Goal: Task Accomplishment & Management: Complete application form

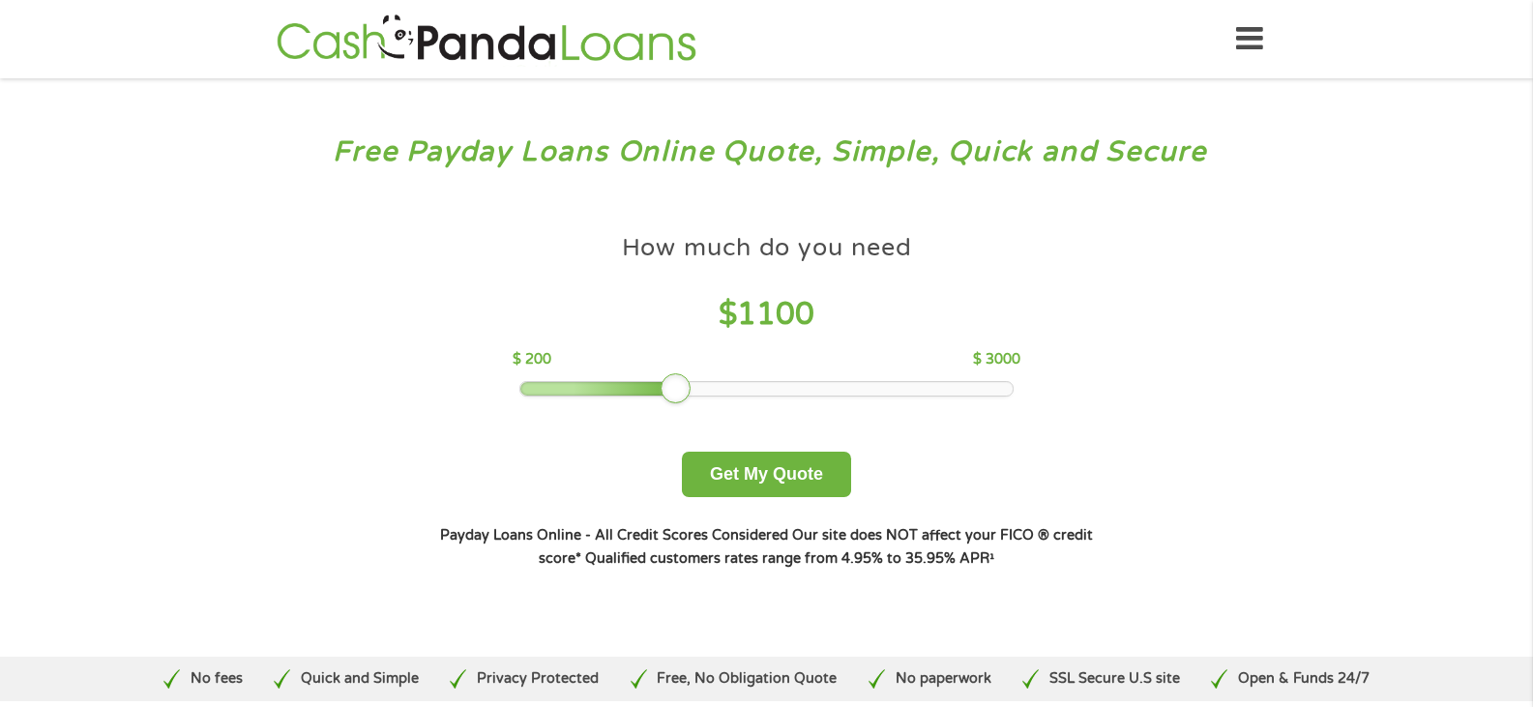
drag, startPoint x: 661, startPoint y: 387, endPoint x: 680, endPoint y: 386, distance: 18.4
click at [680, 386] on div at bounding box center [675, 388] width 31 height 31
drag, startPoint x: 681, startPoint y: 386, endPoint x: 582, endPoint y: 395, distance: 99.1
click at [582, 395] on div at bounding box center [570, 388] width 31 height 31
click at [776, 475] on button "Get My Quote" at bounding box center [766, 474] width 169 height 45
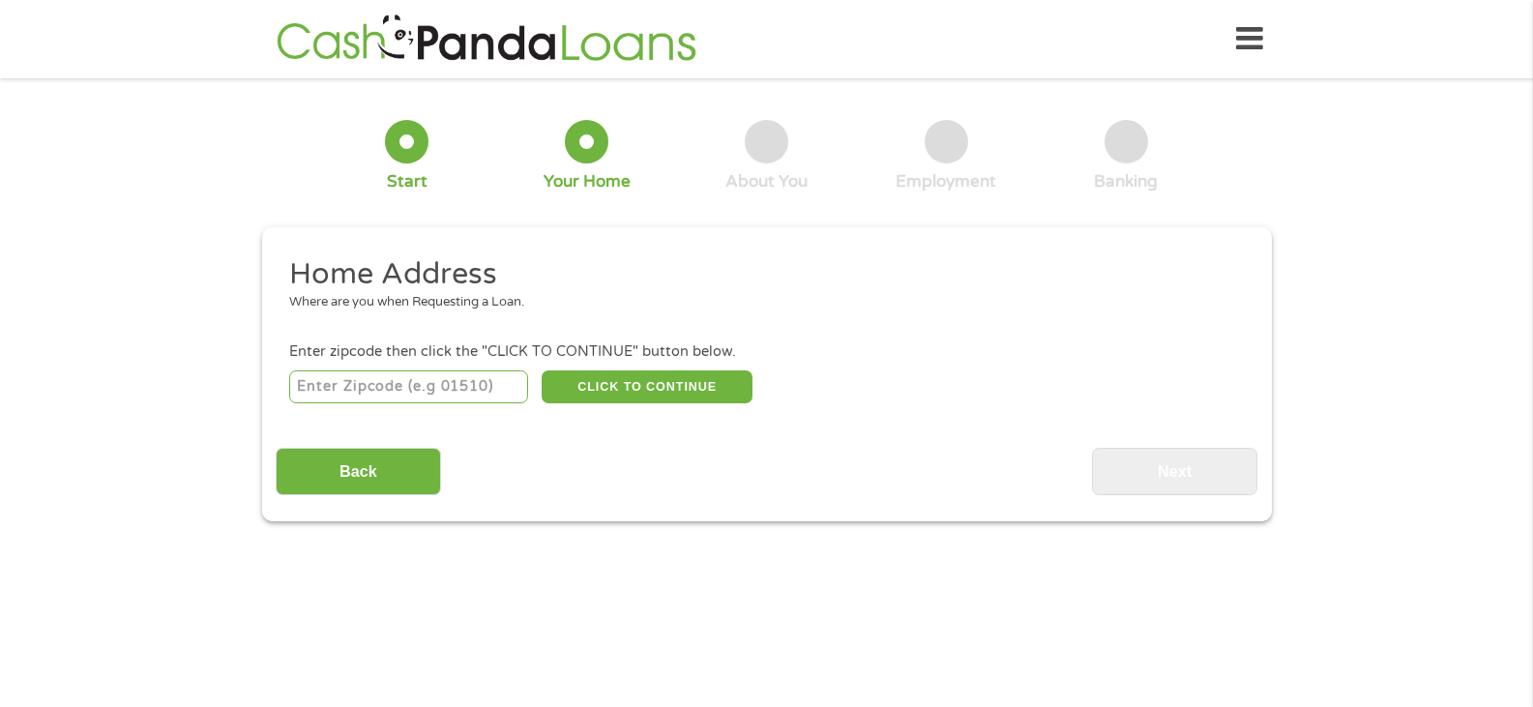
click at [415, 383] on input "number" at bounding box center [408, 386] width 239 height 33
type input "90280"
click at [358, 478] on input "Back" at bounding box center [358, 471] width 165 height 47
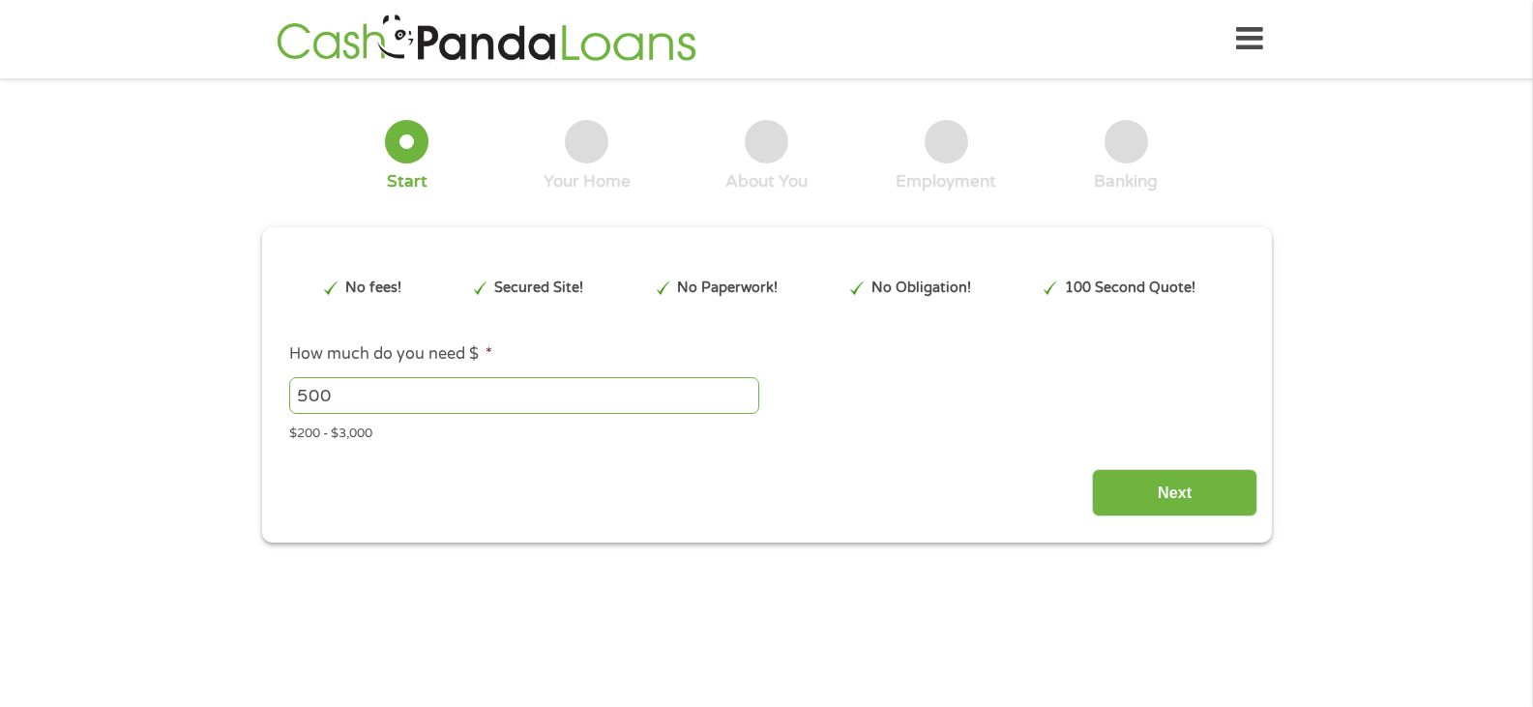
scroll to position [8, 8]
click at [1166, 488] on input "Next" at bounding box center [1174, 492] width 165 height 47
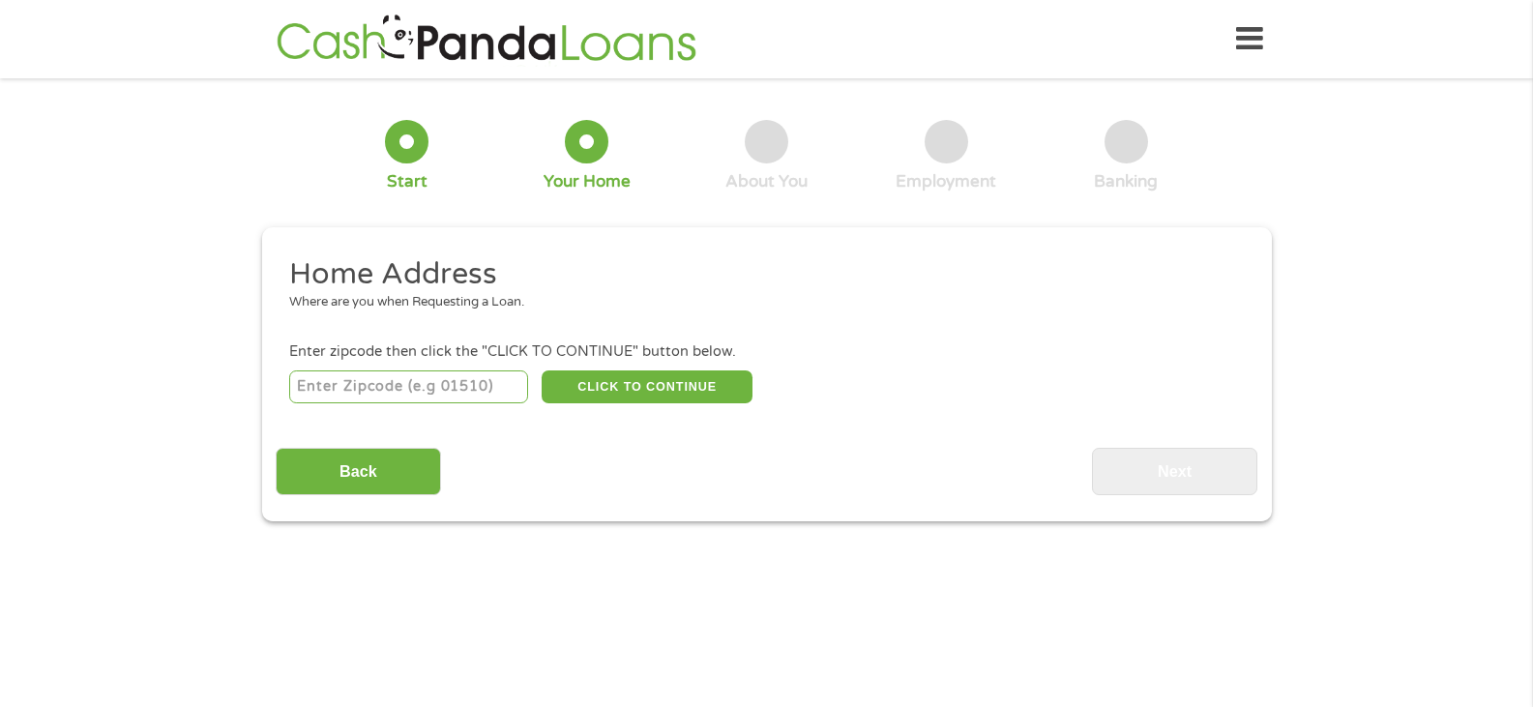
click at [393, 380] on input "number" at bounding box center [408, 386] width 239 height 33
type input "90280"
click at [664, 377] on button "CLICK TO CONTINUE" at bounding box center [646, 386] width 211 height 33
type input "90280"
type input "South Gate"
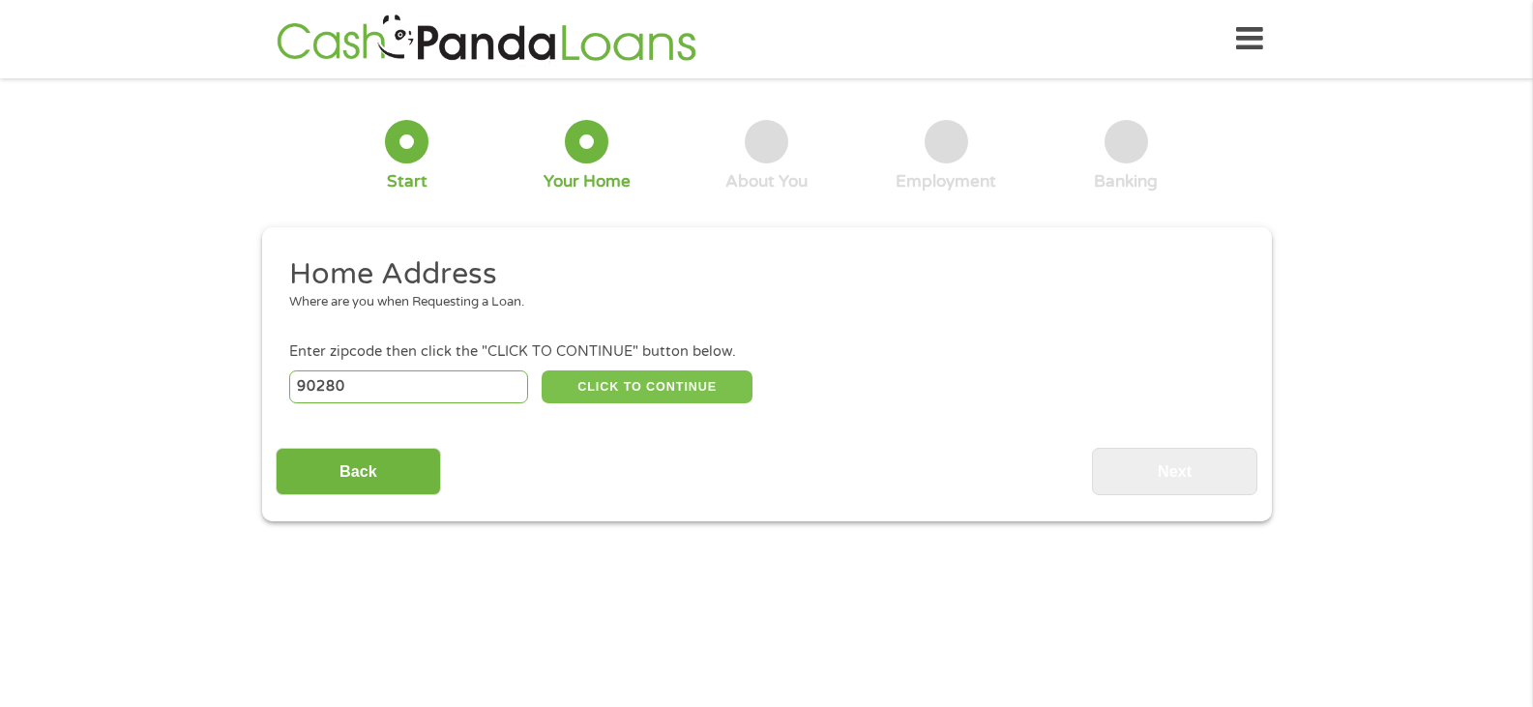
select select "California"
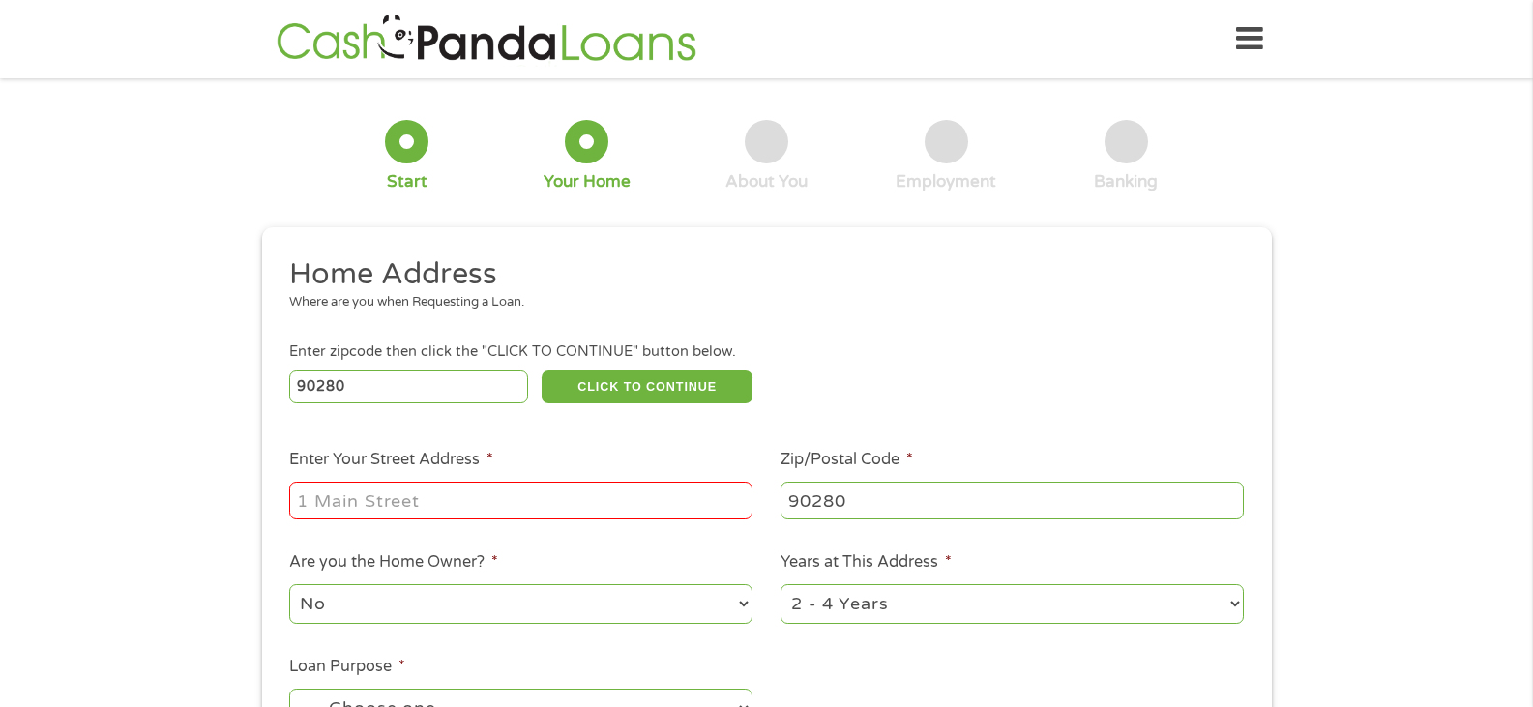
click at [476, 492] on input "Enter Your Street Address *" at bounding box center [520, 500] width 463 height 37
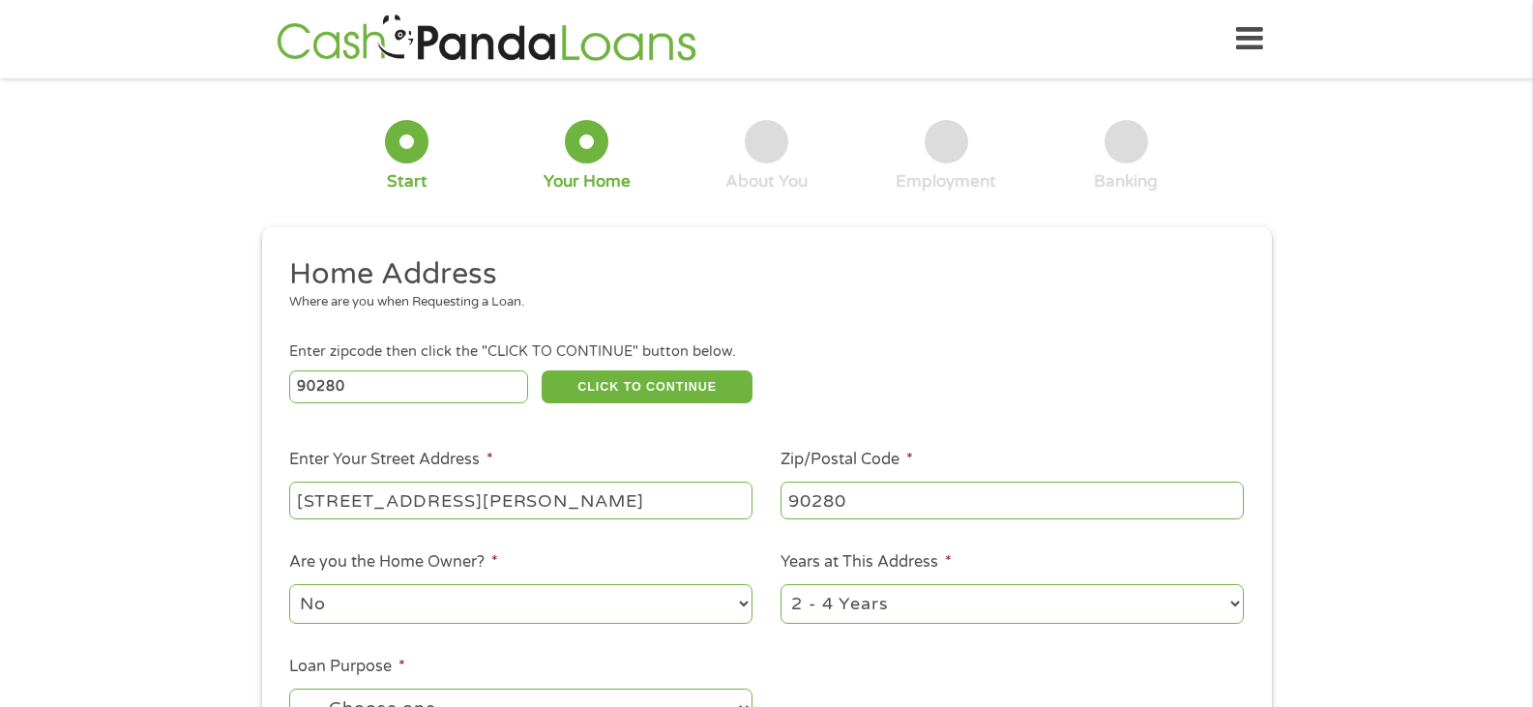
type input "9543 san carlos ave"
click at [1235, 604] on select "1 Year or less 1 - 2 Years 2 - 4 Years Over 4 Years" at bounding box center [1011, 604] width 463 height 40
select select "60months"
click at [780, 584] on select "1 Year or less 1 - 2 Years 2 - 4 Years Over 4 Years" at bounding box center [1011, 604] width 463 height 40
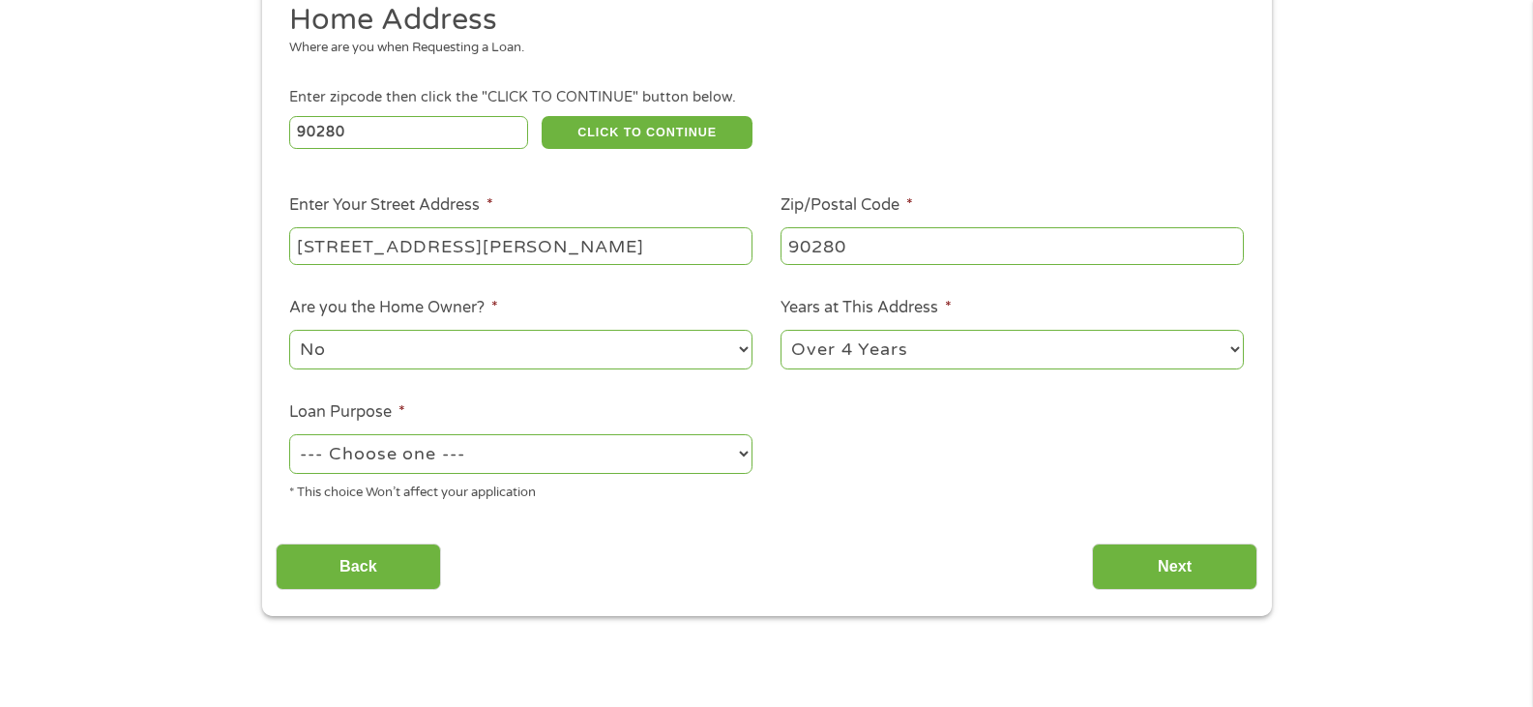
scroll to position [467, 0]
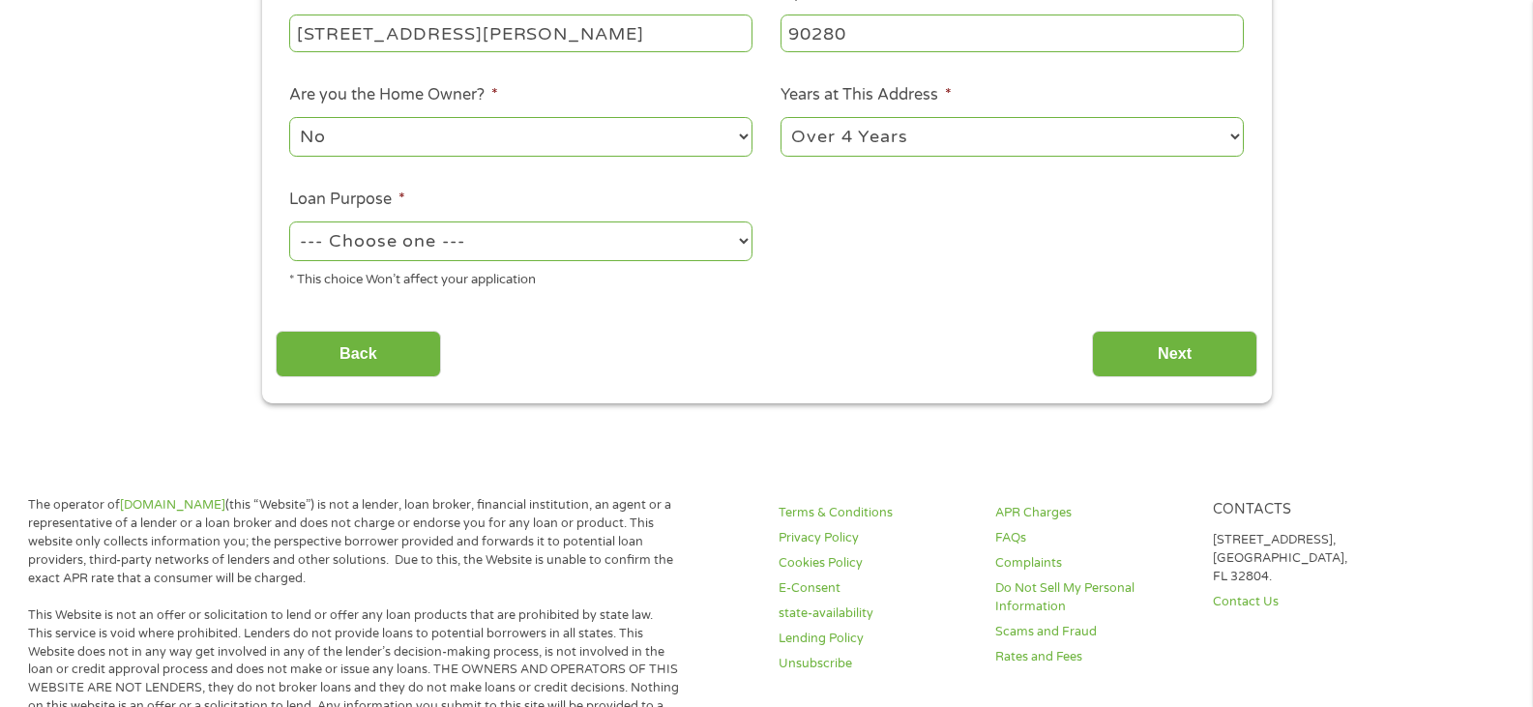
click at [742, 243] on select "--- Choose one --- Pay Bills Debt Consolidation Home Improvement Major Purchase…" at bounding box center [520, 241] width 463 height 40
select select "paybills"
click at [289, 221] on select "--- Choose one --- Pay Bills Debt Consolidation Home Improvement Major Purchase…" at bounding box center [520, 241] width 463 height 40
click at [1211, 360] on input "Next" at bounding box center [1174, 354] width 165 height 47
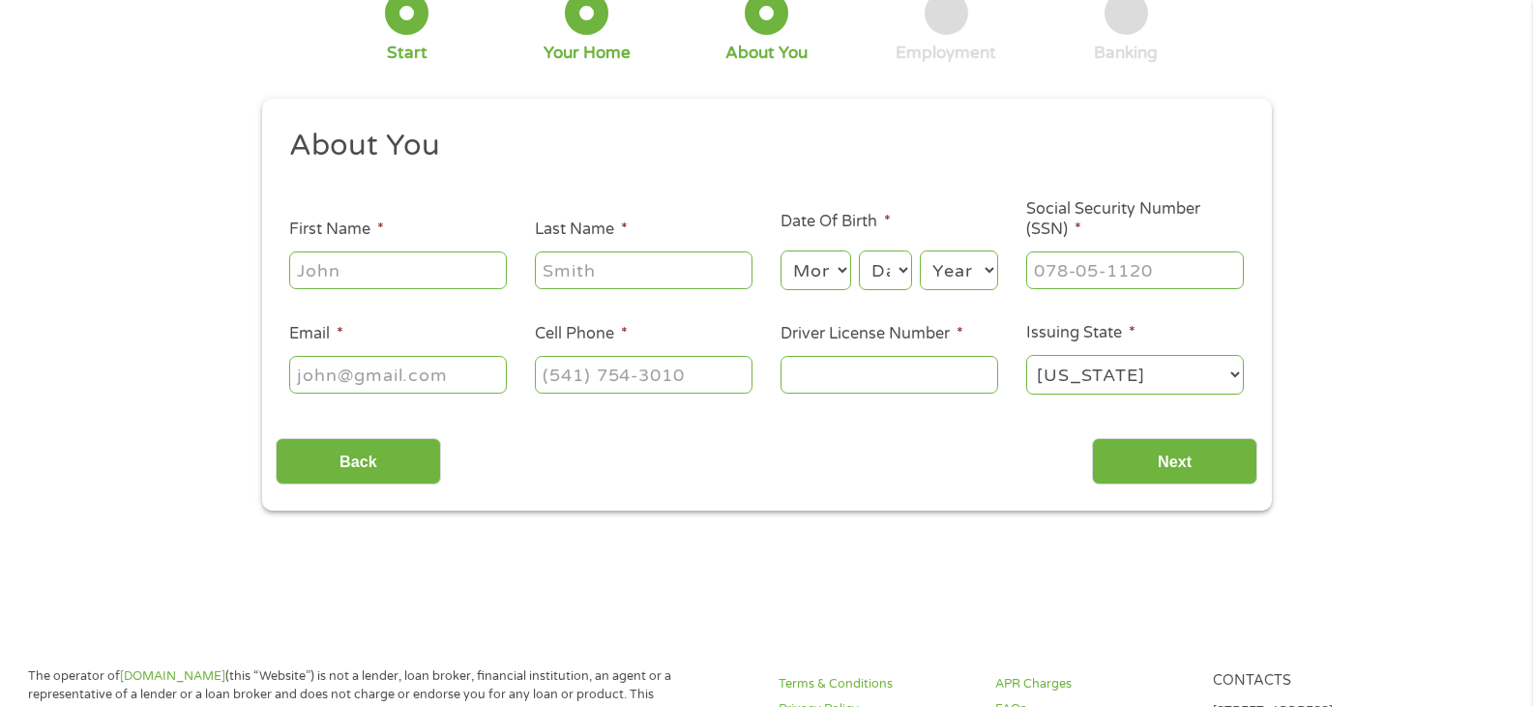
scroll to position [0, 0]
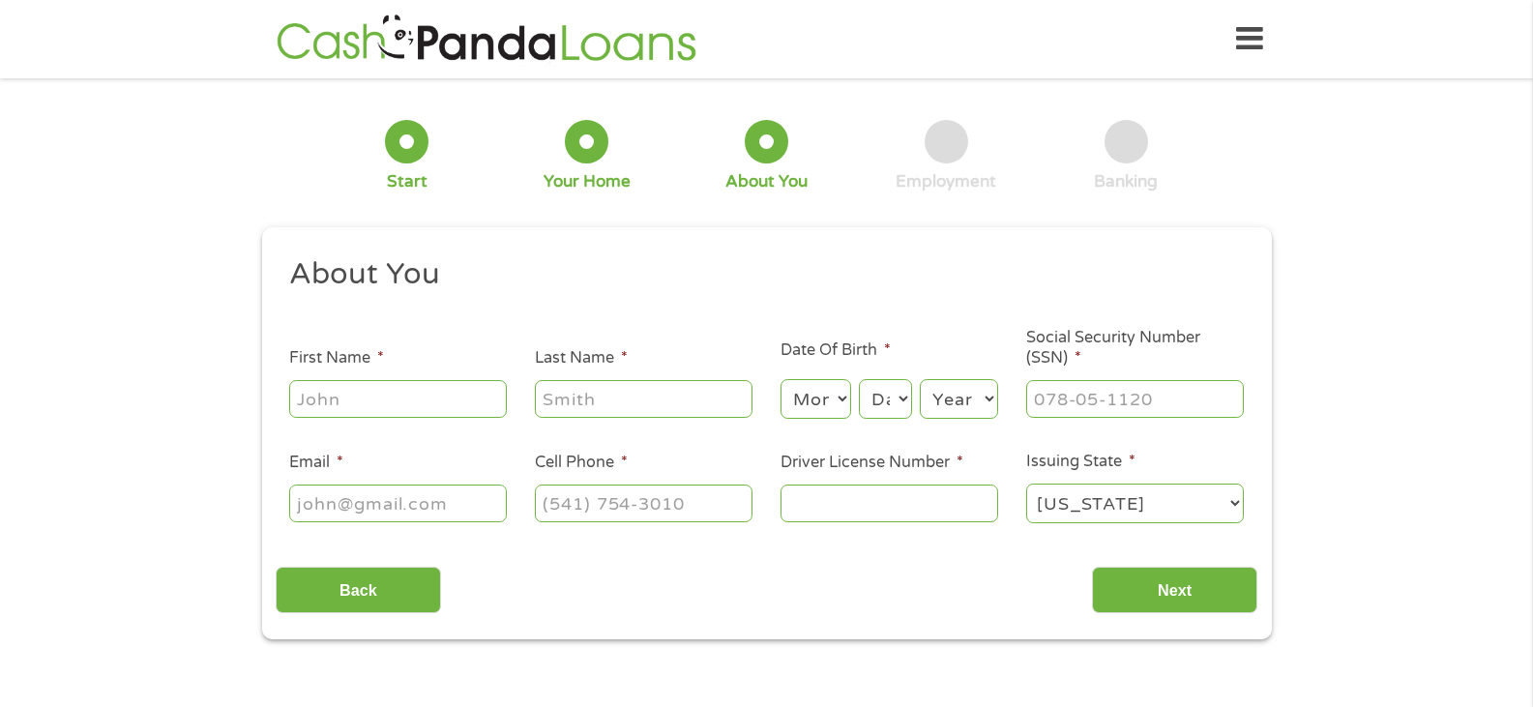
click at [427, 402] on input "First Name *" at bounding box center [398, 398] width 218 height 37
type input "mischelle"
click at [591, 404] on input "Last Name *" at bounding box center [644, 398] width 218 height 37
type input "smith"
select select "10"
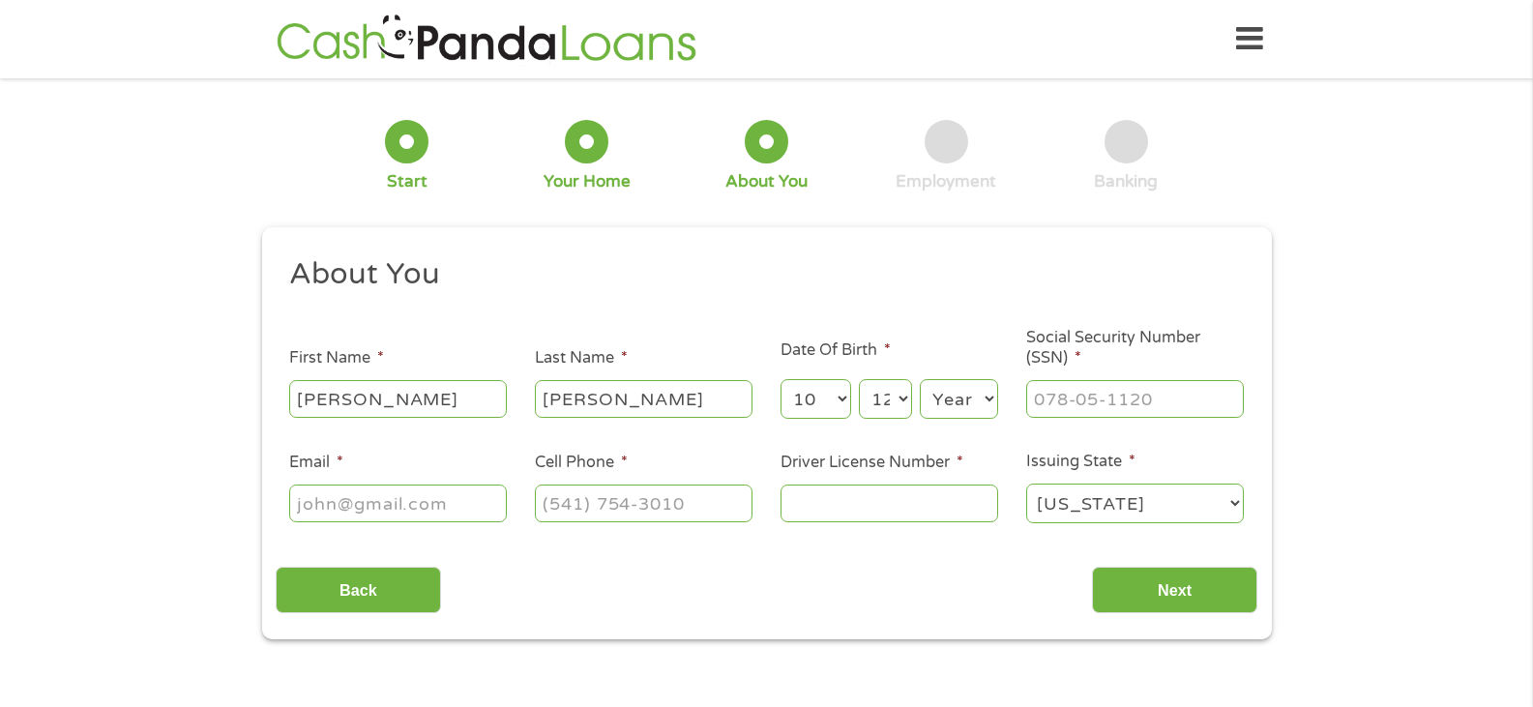
select select "13"
click at [984, 400] on select "Year 2007 2006 2005 2004 2003 2002 2001 2000 1999 1998 1997 1996 1995 1994 1993…" at bounding box center [959, 399] width 78 height 40
select select "1970"
click at [920, 379] on select "Year 2007 2006 2005 2004 2003 2002 2001 2000 1999 1998 1997 1996 1995 1994 1993…" at bounding box center [959, 399] width 78 height 40
click at [1043, 403] on input "___-__-____" at bounding box center [1135, 398] width 218 height 37
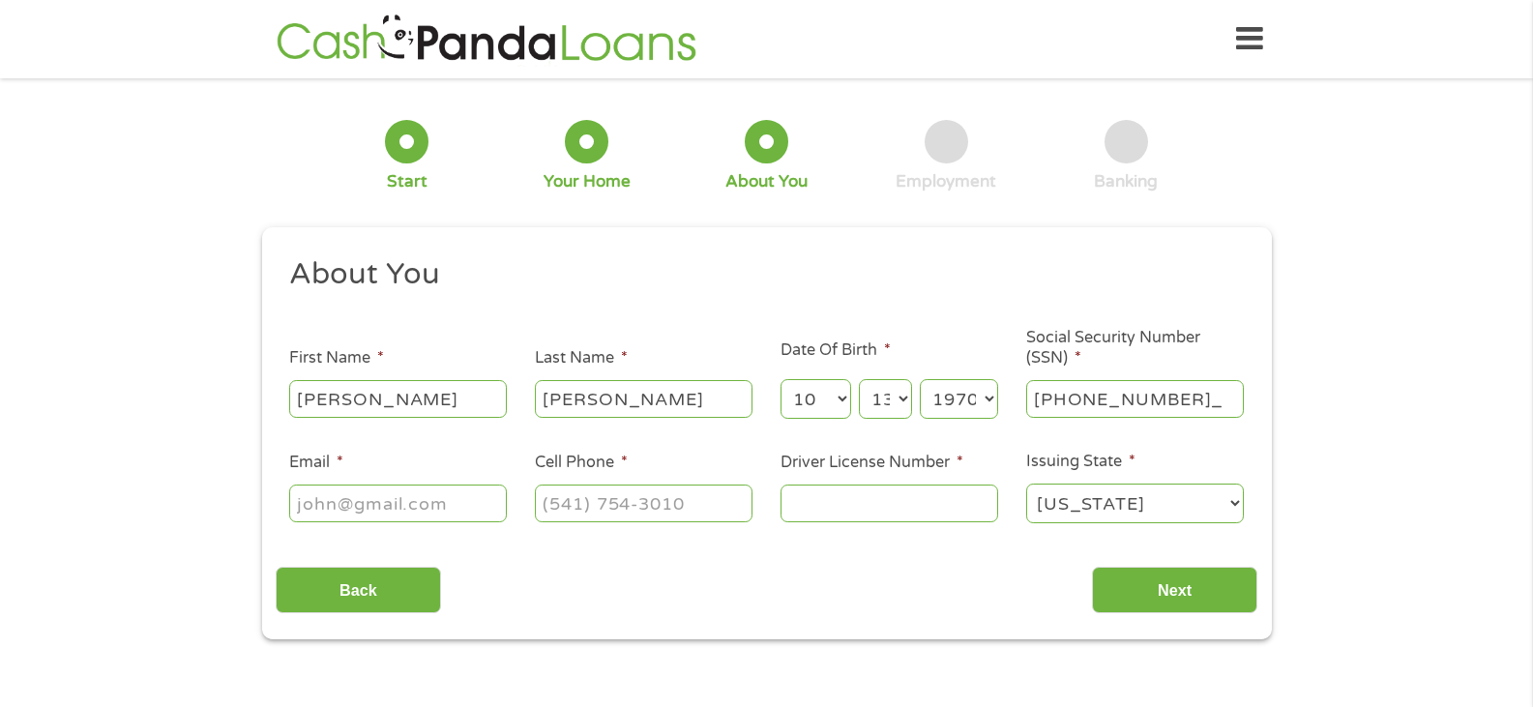
type input "562-95-8362"
type input "missysm"
click at [1043, 403] on input "___-__-____" at bounding box center [1135, 398] width 218 height 37
type input "562-95-8362"
click at [390, 507] on input "missysm" at bounding box center [398, 502] width 218 height 37
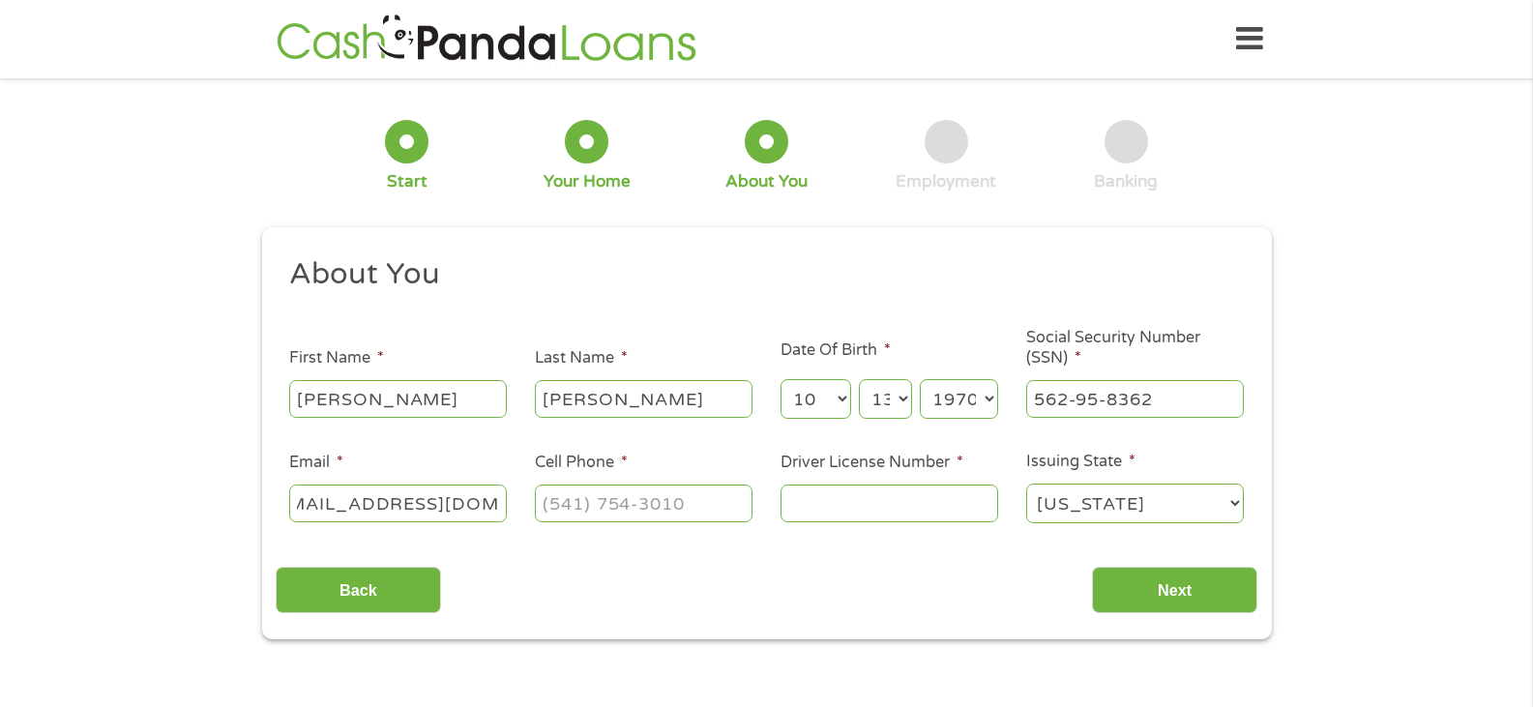
scroll to position [0, 49]
type input "missysmith619@gmail.com"
type input "(323) 443-4557"
click at [446, 505] on input "missysmith619@gmail.com" at bounding box center [398, 502] width 218 height 37
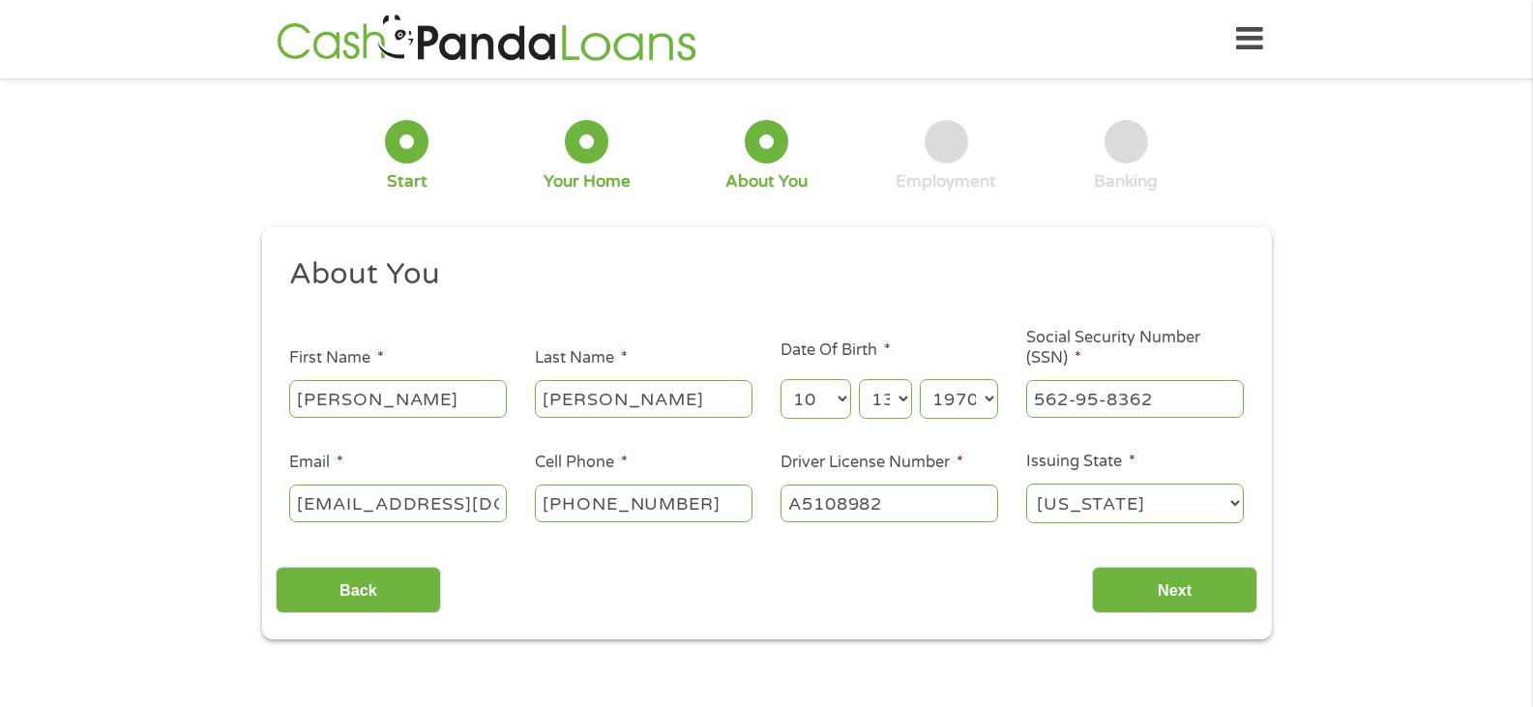
type input "A5108982"
click at [1092, 567] on input "Next" at bounding box center [1174, 590] width 165 height 47
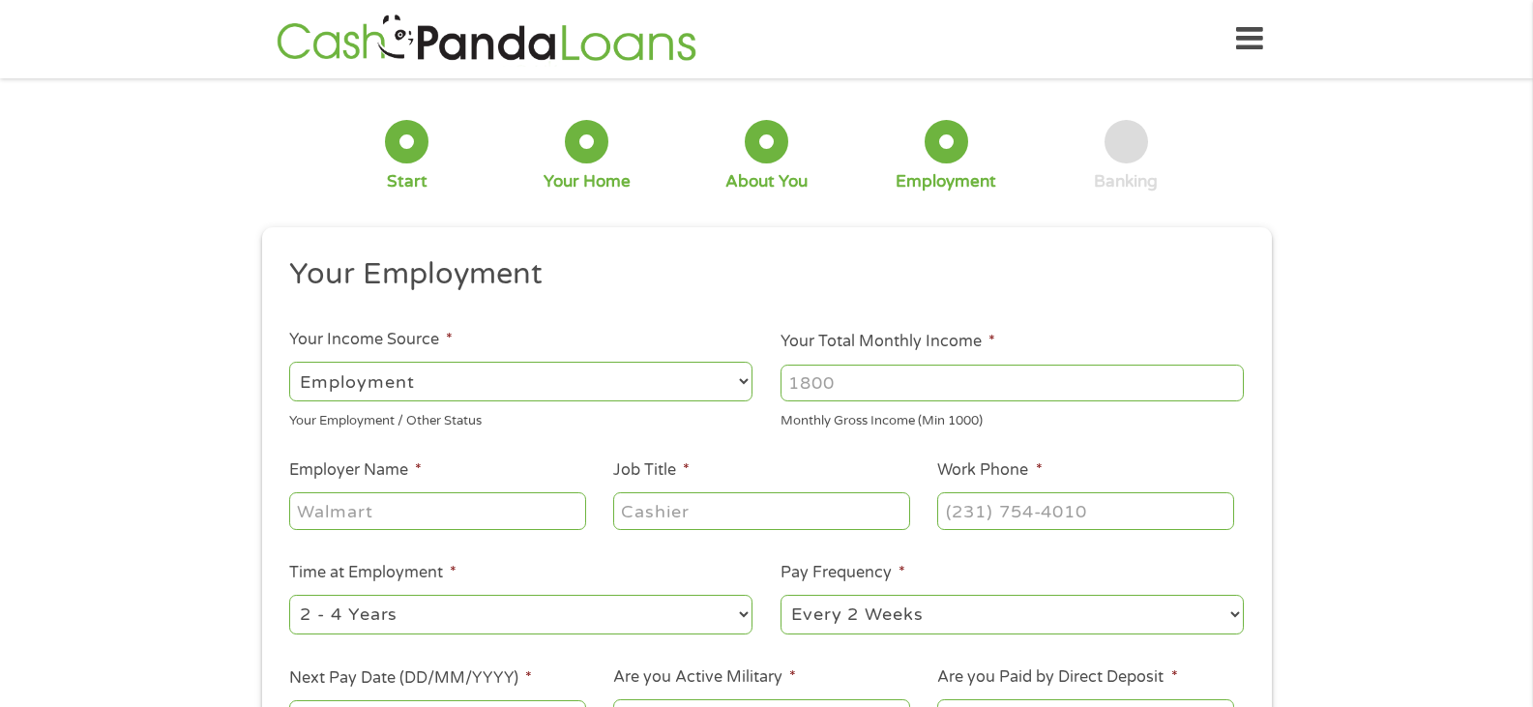
click at [741, 379] on select "--- Choose one --- Employment Self Employed Benefits" at bounding box center [520, 382] width 463 height 40
select select "benefits"
click at [289, 362] on select "--- Choose one --- Employment Self Employed Benefits" at bounding box center [520, 382] width 463 height 40
type input "Other"
type input "(323) 443-4557"
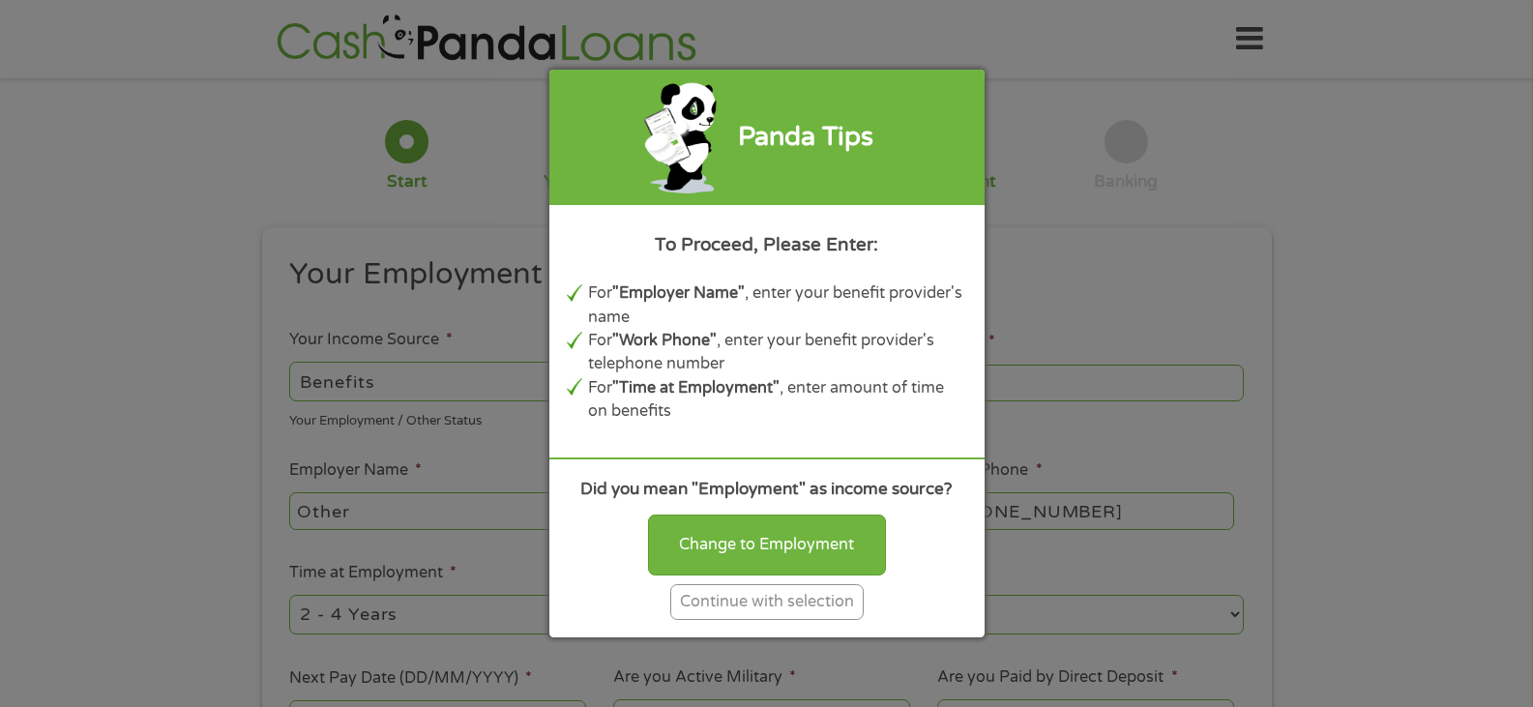
click at [783, 599] on div "Continue with selection" at bounding box center [766, 602] width 193 height 36
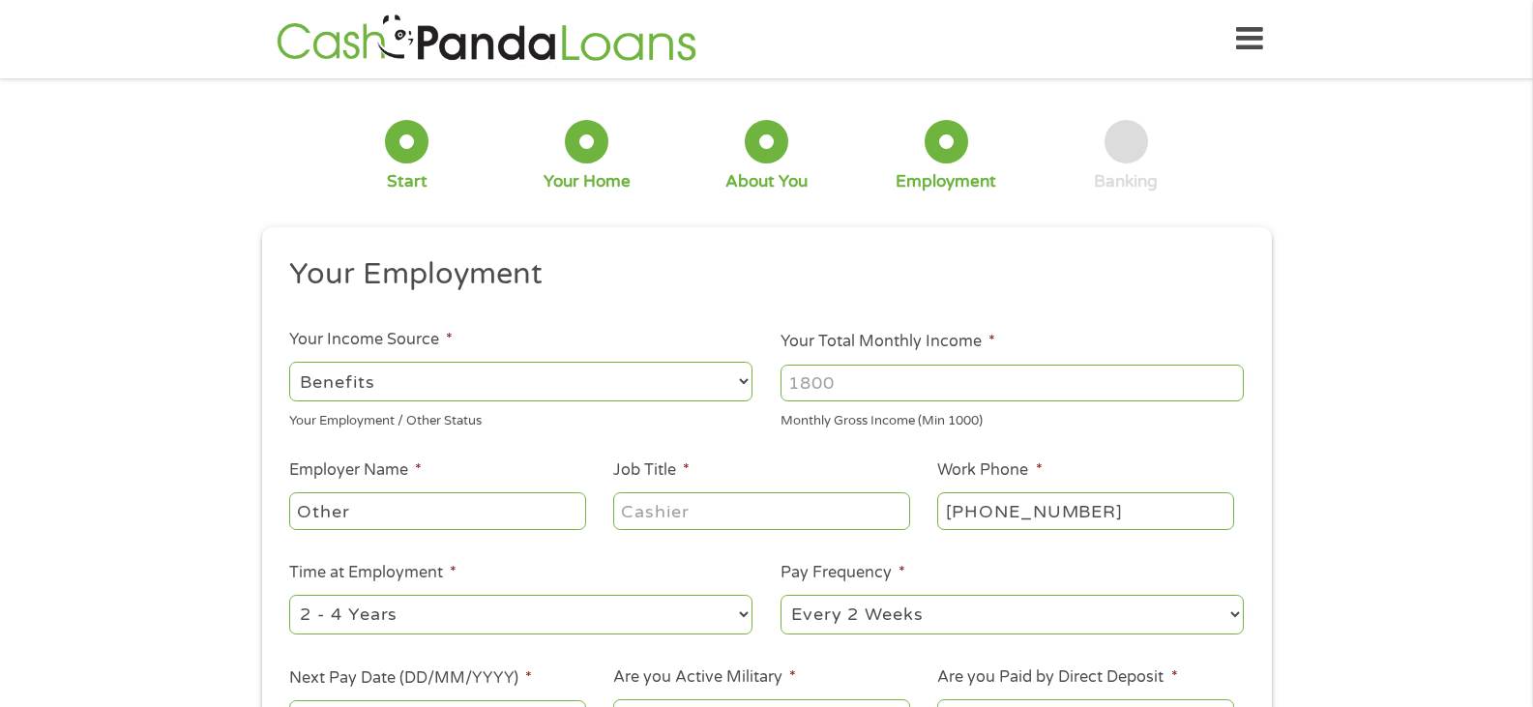
click at [892, 379] on input "Your Total Monthly Income *" at bounding box center [1011, 383] width 463 height 37
type input "1206"
click at [1231, 615] on select "--- Choose one --- Every 2 Weeks Every Week Monthly Semi-Monthly" at bounding box center [1011, 615] width 463 height 40
select select "monthly"
click at [780, 595] on select "--- Choose one --- Every 2 Weeks Every Week Monthly Semi-Monthly" at bounding box center [1011, 615] width 463 height 40
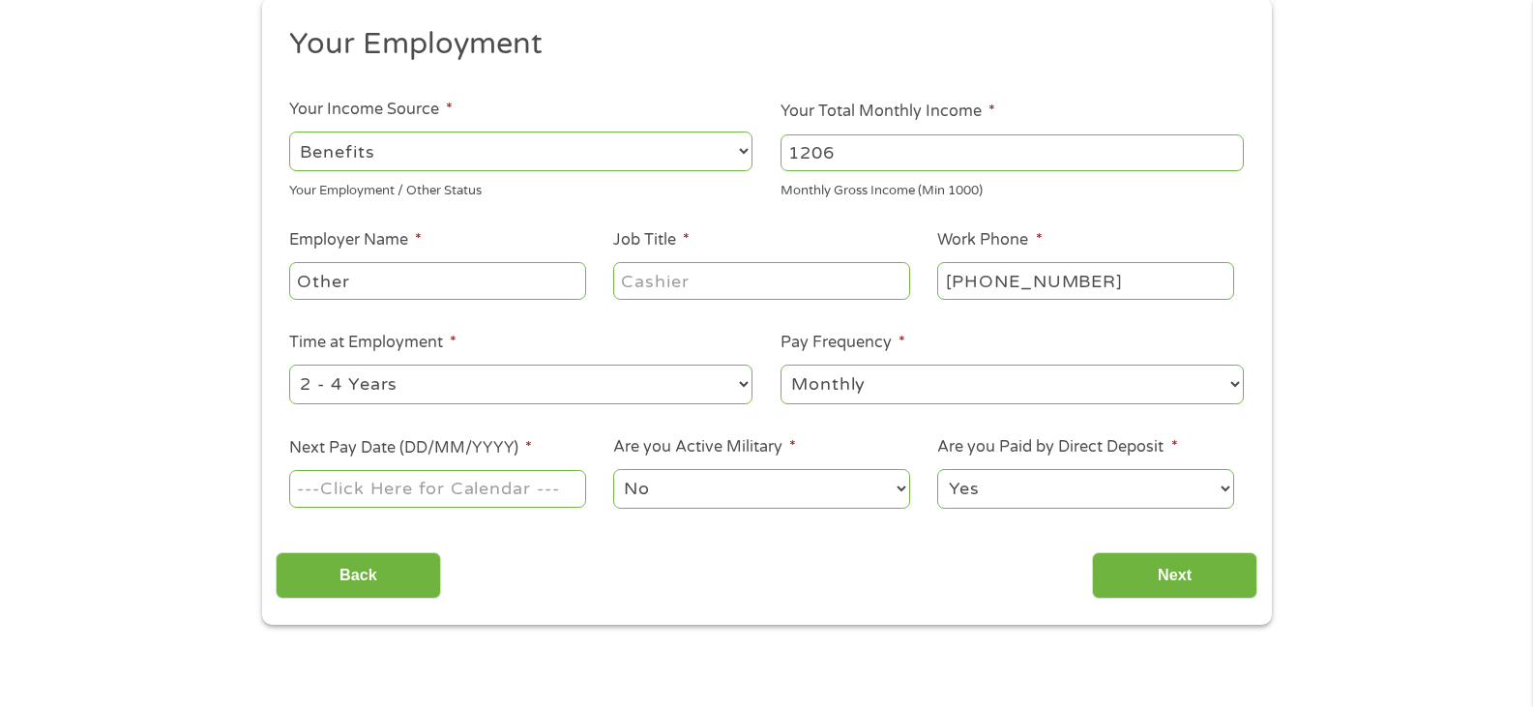
scroll to position [244, 0]
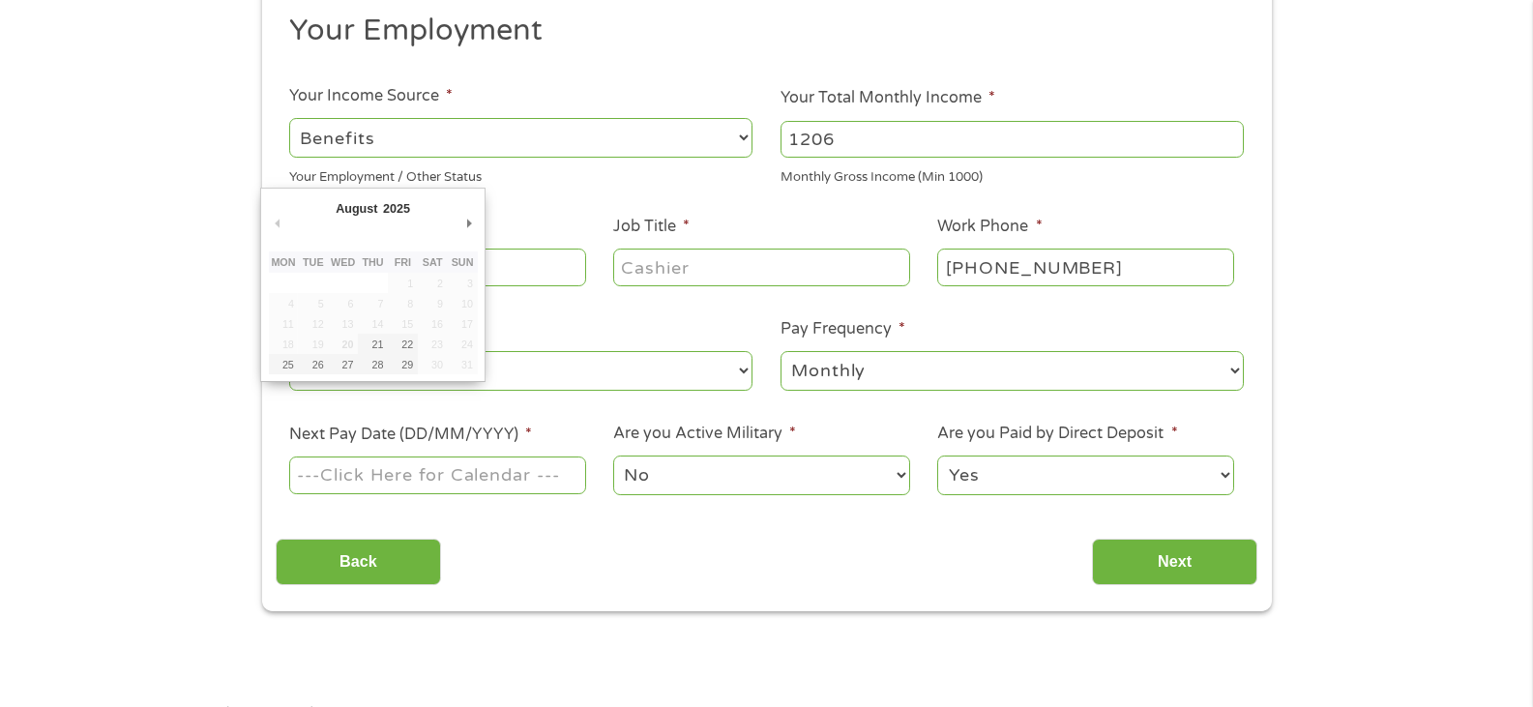
click at [435, 483] on input "Next Pay Date (DD/MM/YYYY) *" at bounding box center [437, 474] width 296 height 37
type input "01/09/2025"
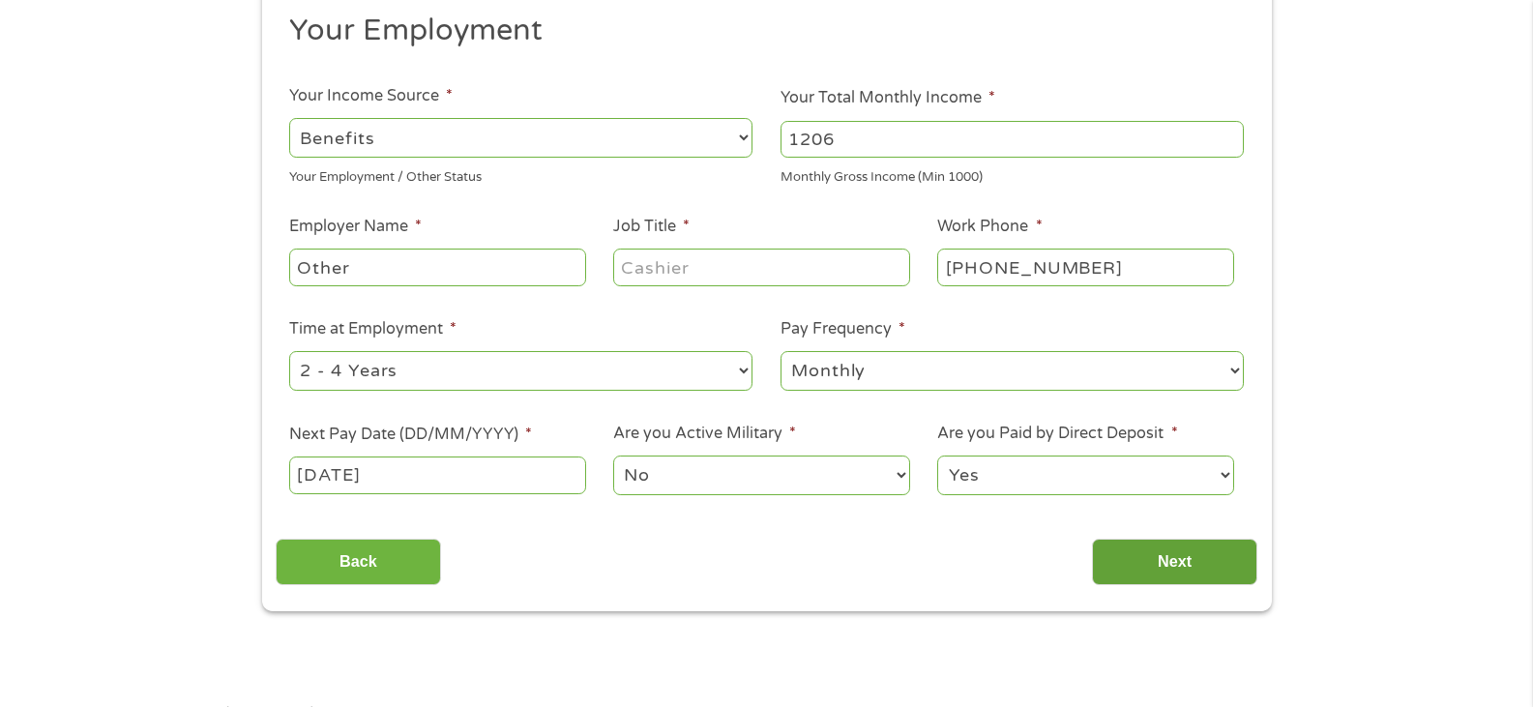
click at [1203, 566] on input "Next" at bounding box center [1174, 562] width 165 height 47
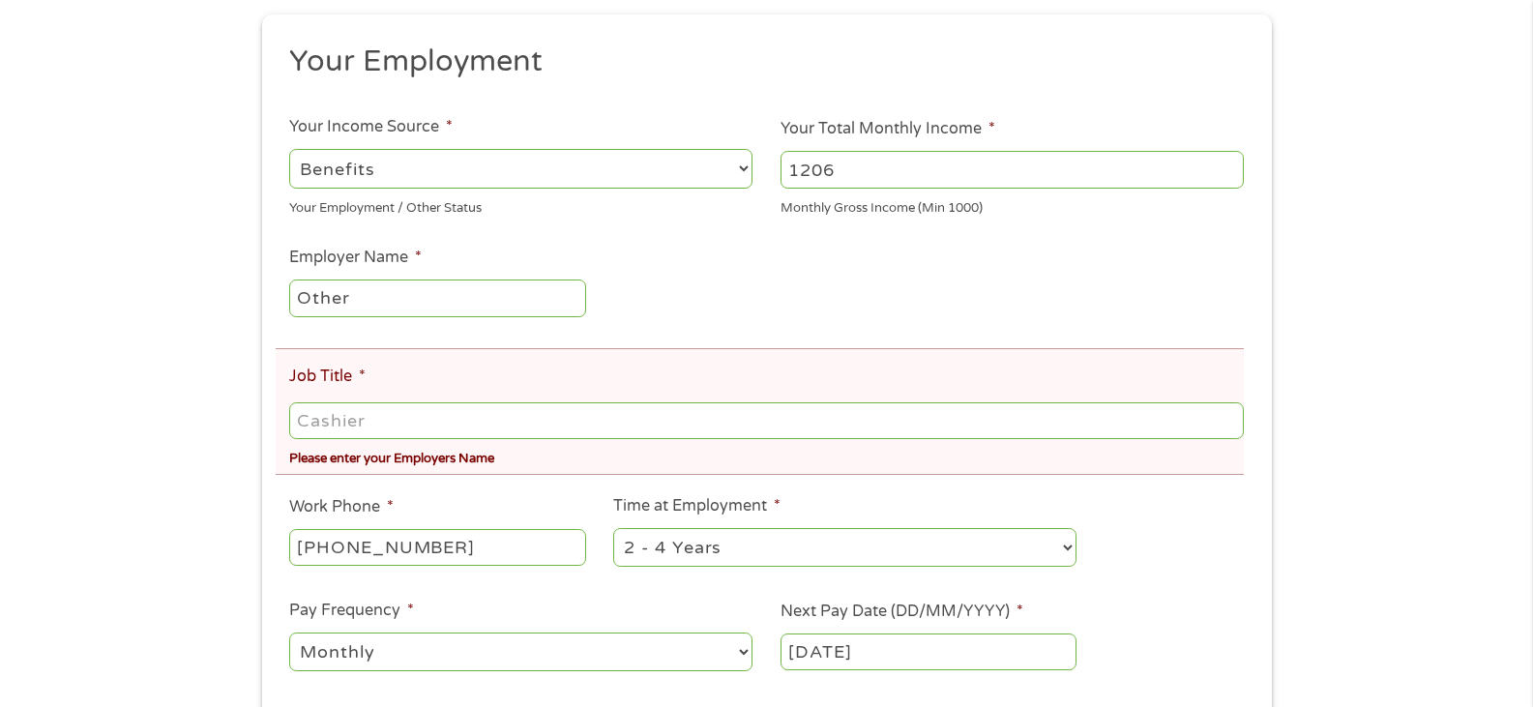
scroll to position [301, 0]
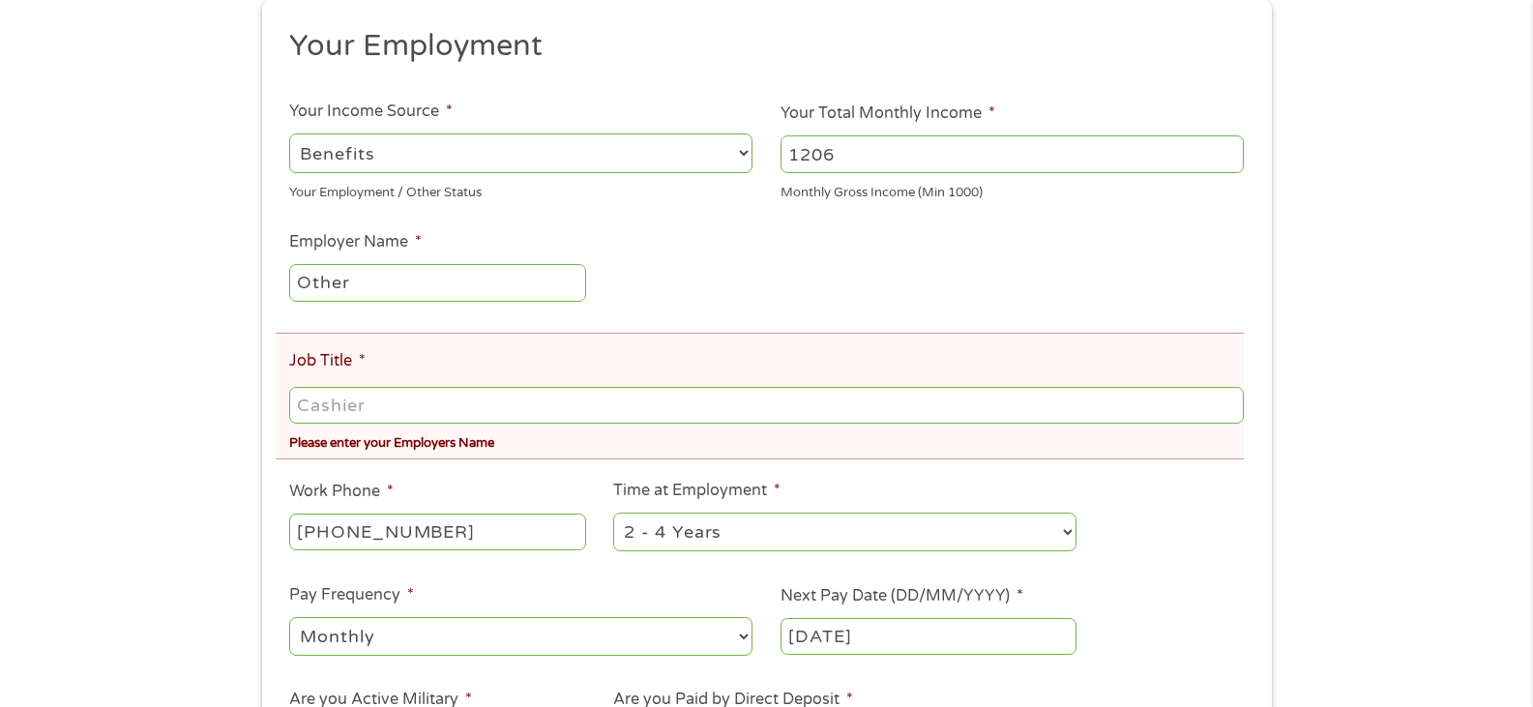
click at [343, 410] on input "Job Title *" at bounding box center [765, 405] width 953 height 37
type input "d"
type input "ssi"
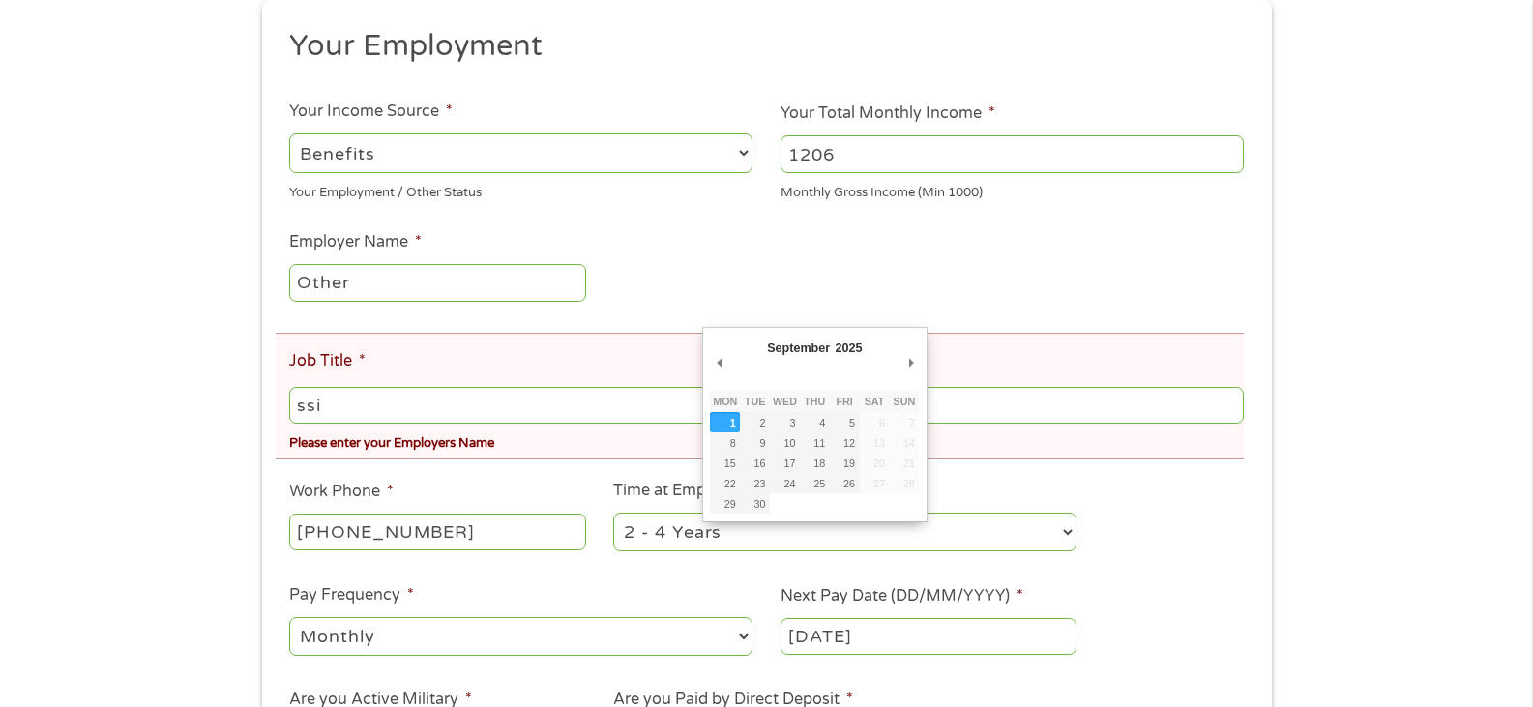
click at [906, 635] on input "01/09/2025" at bounding box center [928, 636] width 296 height 37
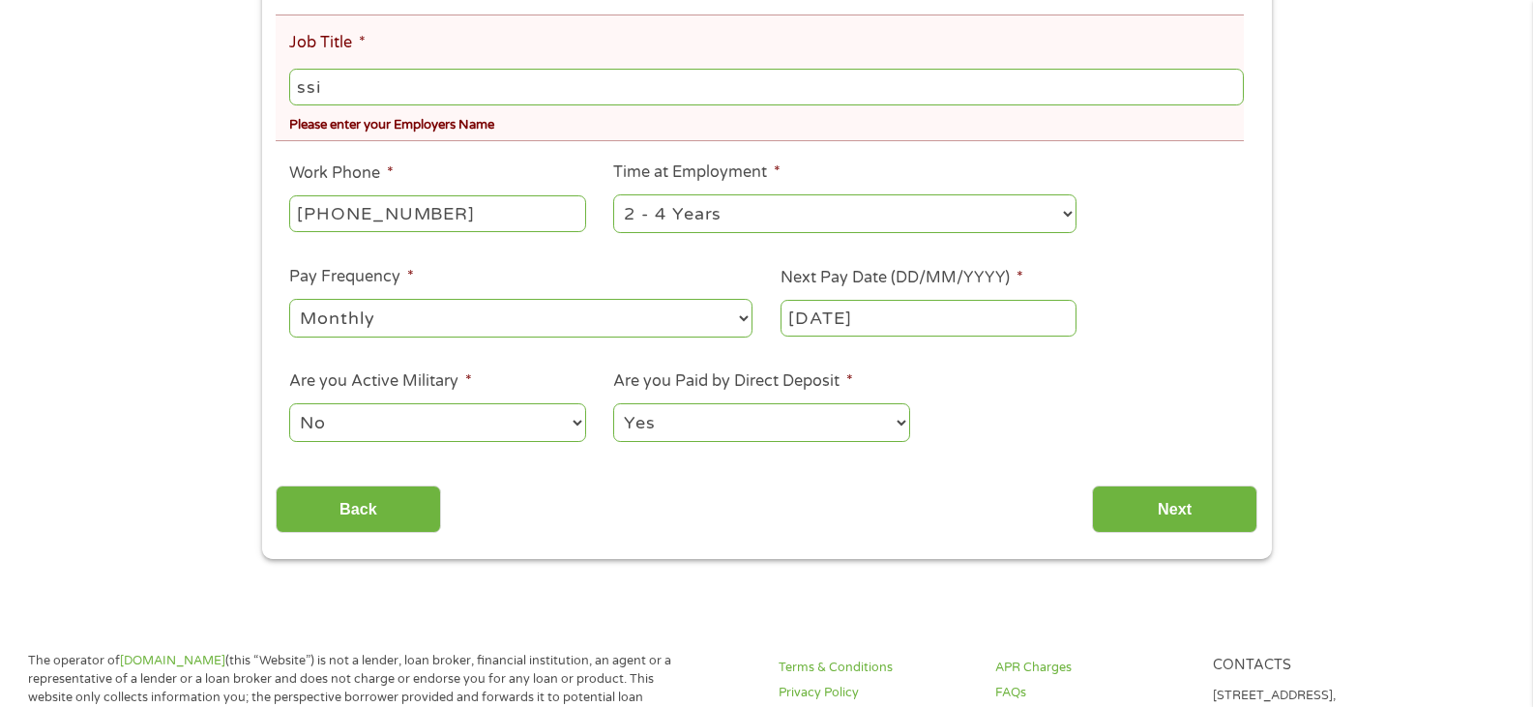
scroll to position [627, 0]
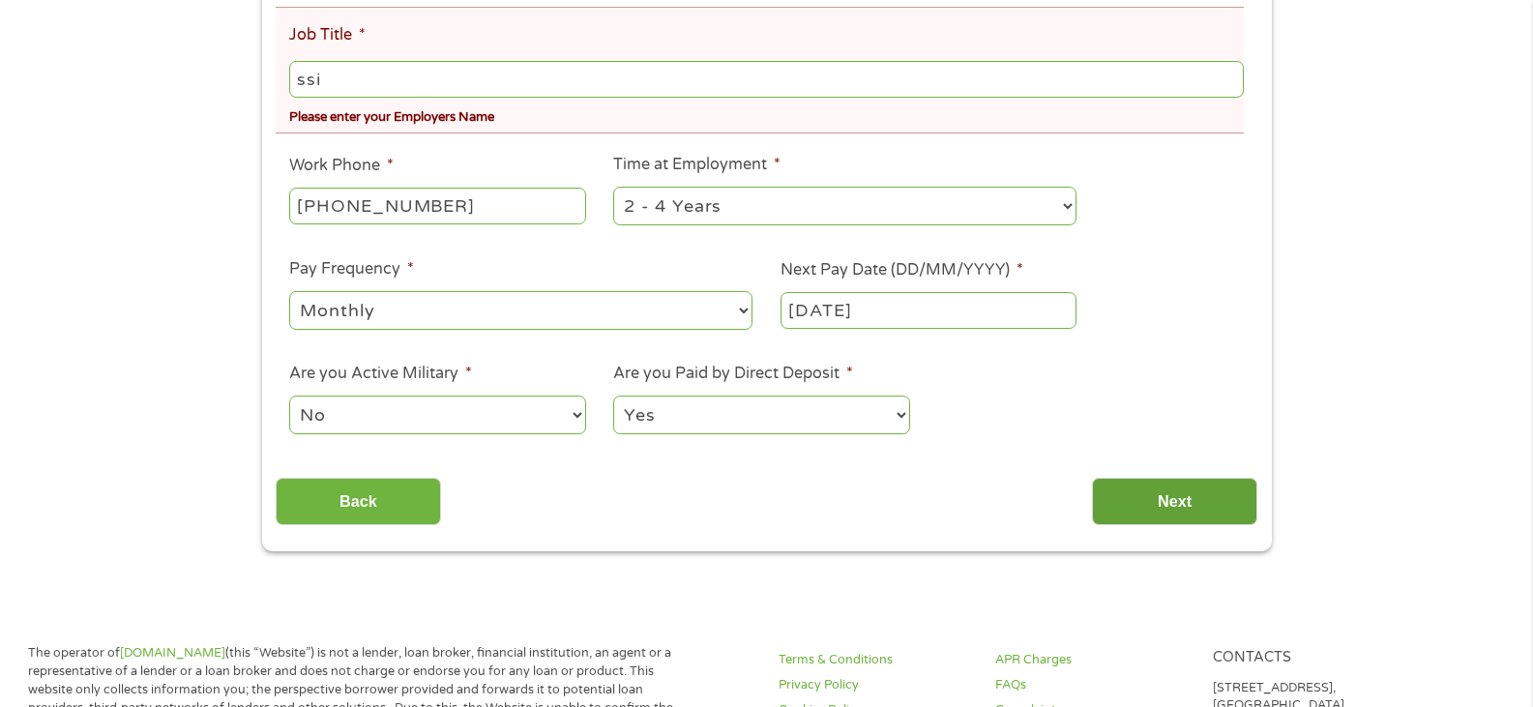
click at [1220, 500] on input "Next" at bounding box center [1174, 501] width 165 height 47
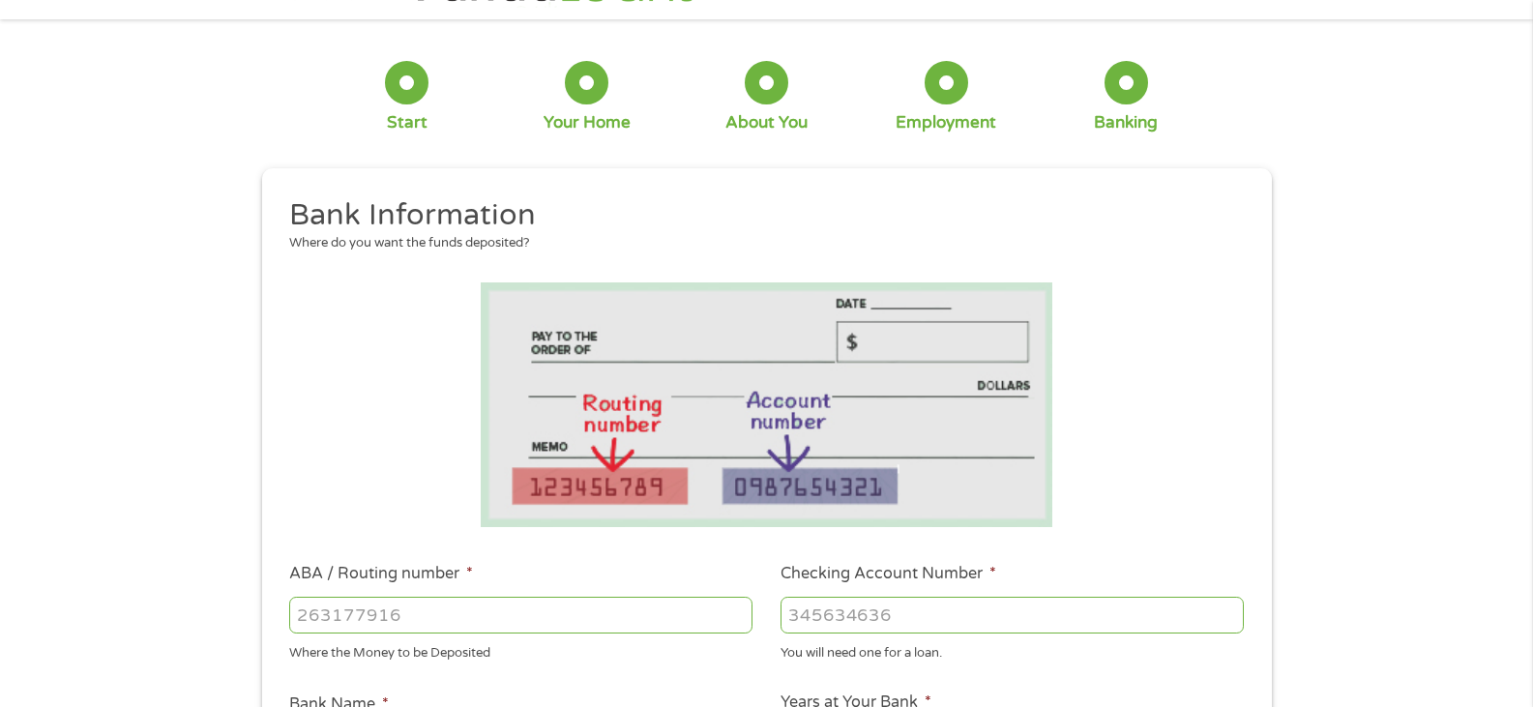
scroll to position [0, 0]
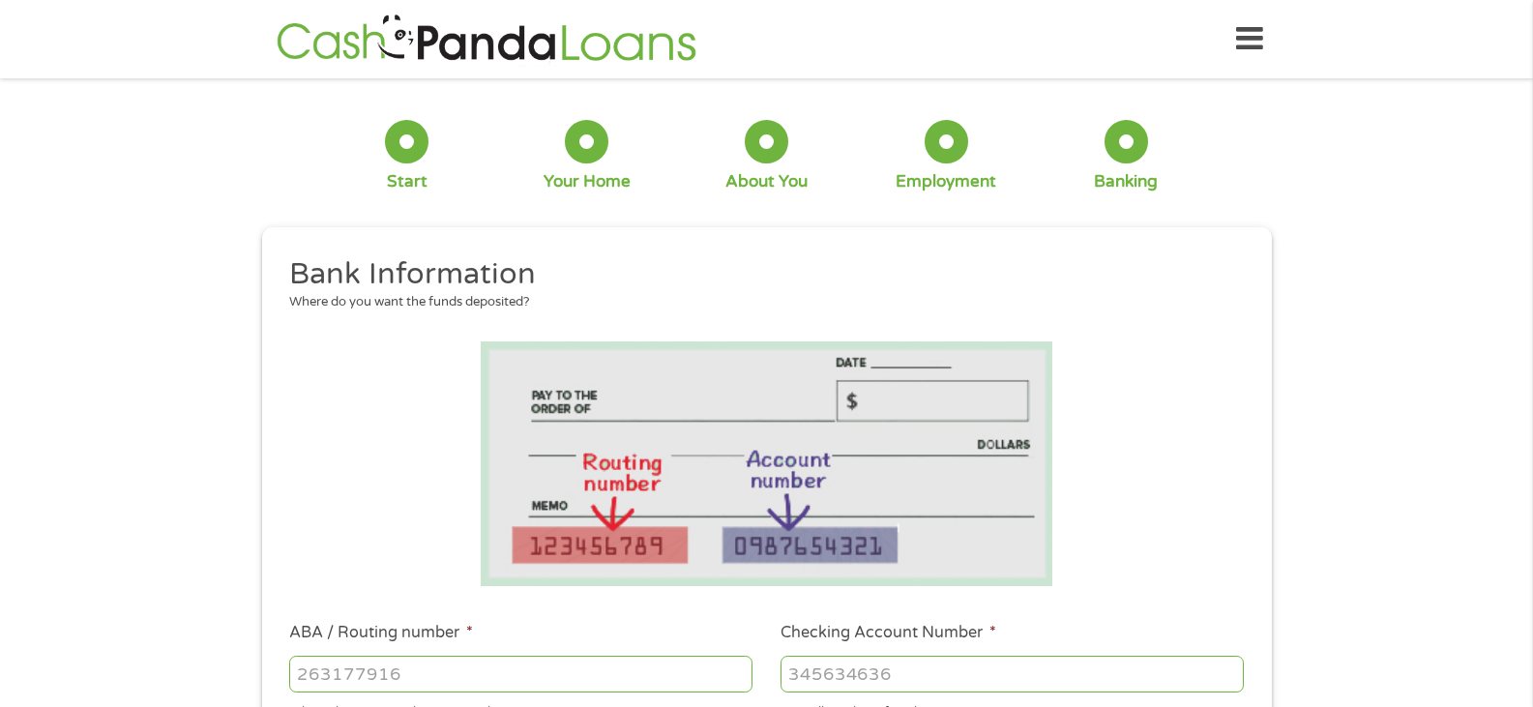
click at [389, 673] on input "ABA / Routing number *" at bounding box center [520, 674] width 463 height 37
type input "121000358"
type input "BANK OF AMERICA NA"
type input "121000358"
type input "325151055456"
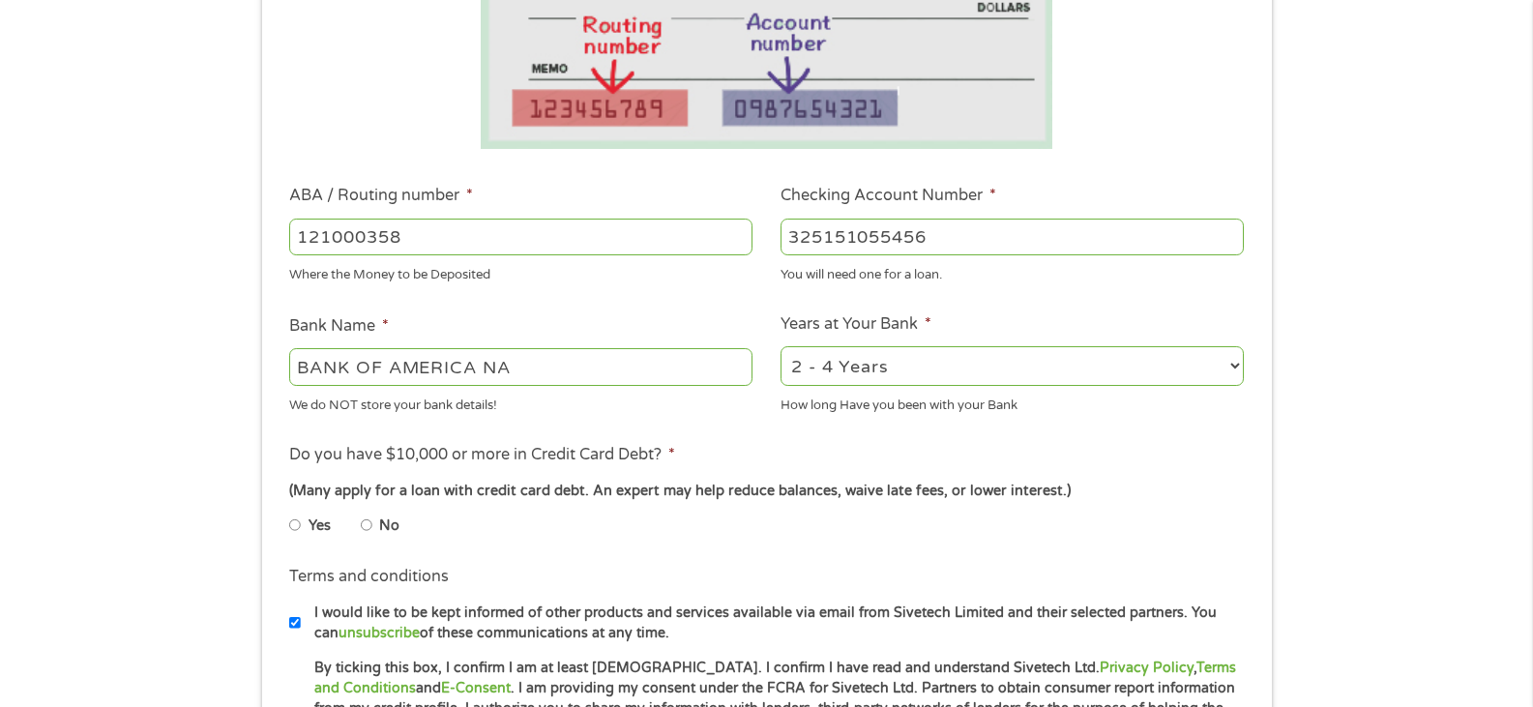
scroll to position [451, 0]
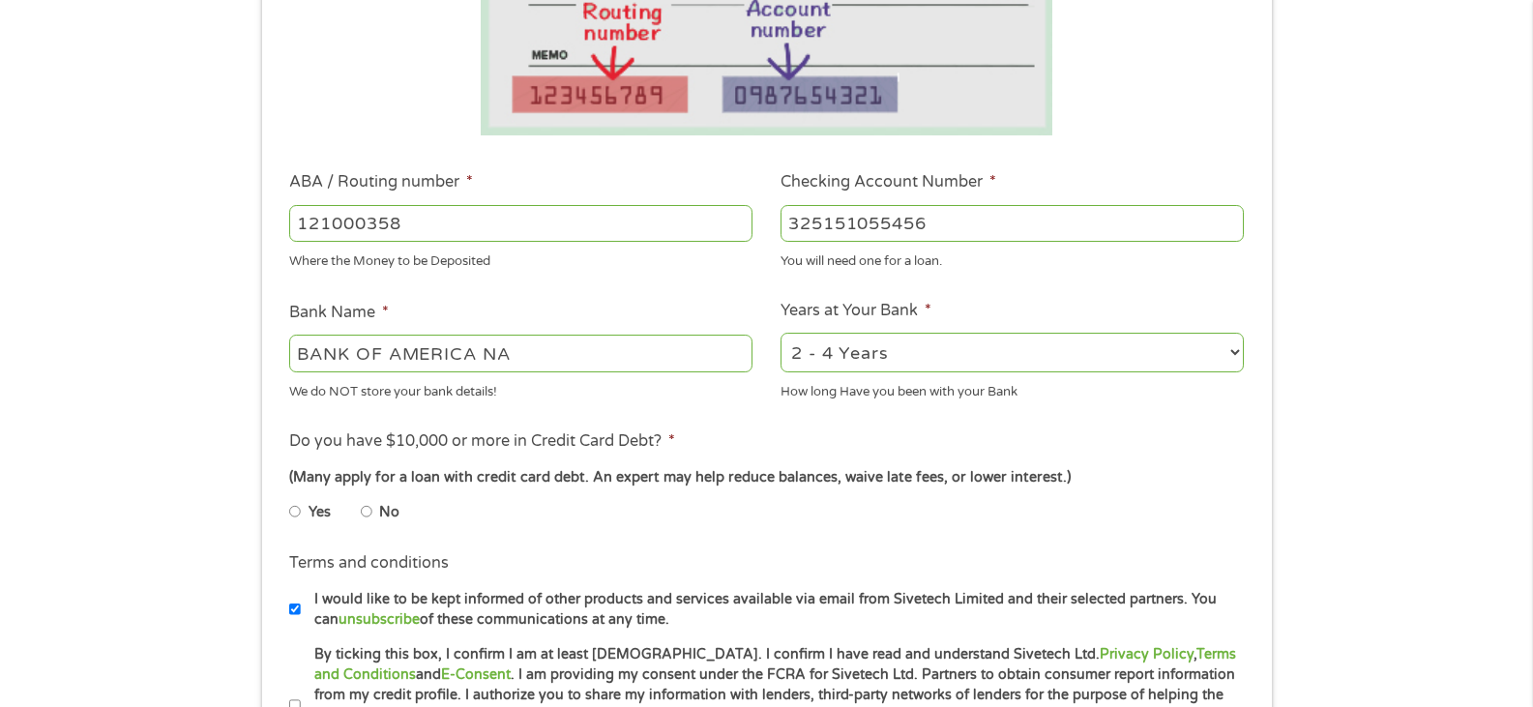
click at [1233, 354] on select "2 - 4 Years 6 - 12 Months 1 - 2 Years Over 4 Years" at bounding box center [1011, 353] width 463 height 40
select select "60months"
click at [780, 333] on select "2 - 4 Years 6 - 12 Months 1 - 2 Years Over 4 Years" at bounding box center [1011, 353] width 463 height 40
click at [366, 510] on input "No" at bounding box center [367, 511] width 12 height 31
radio input "true"
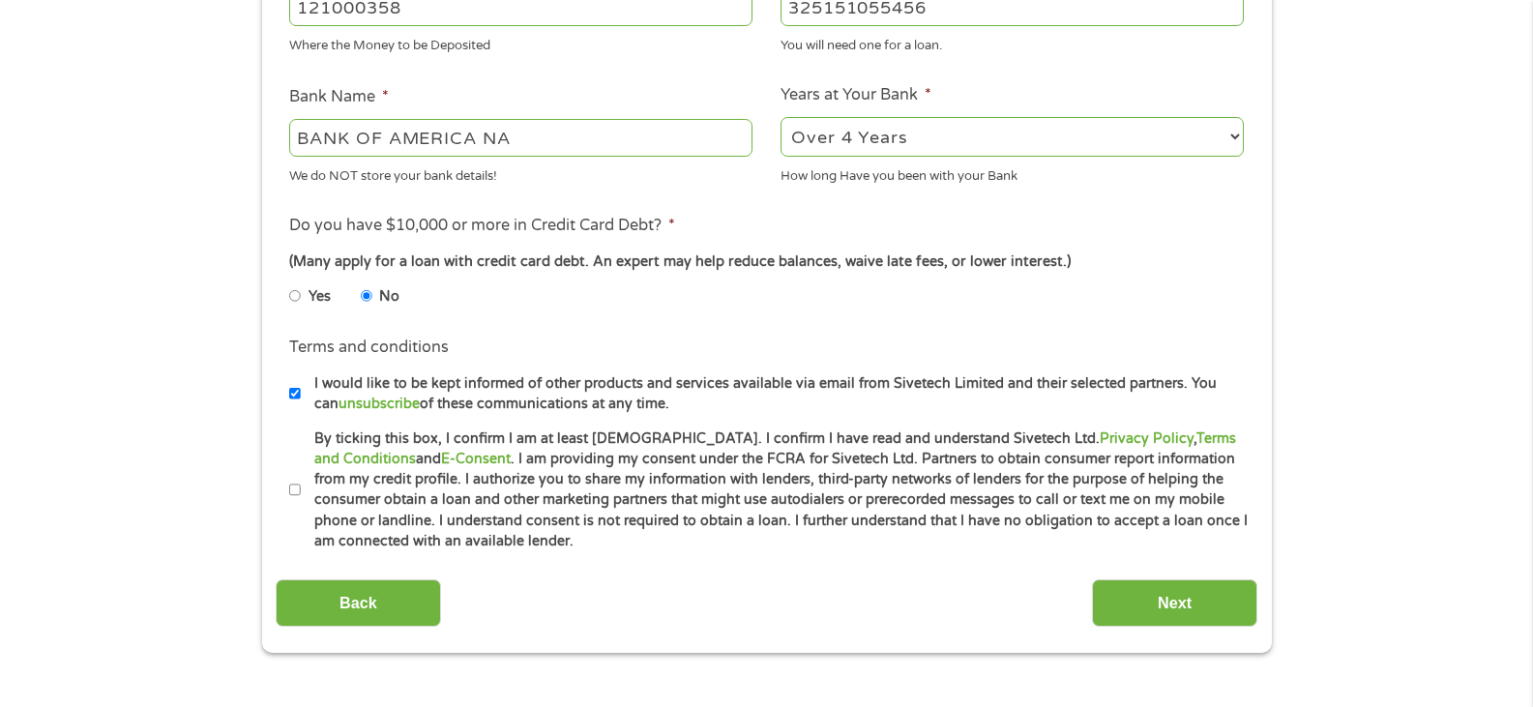
scroll to position [737, 0]
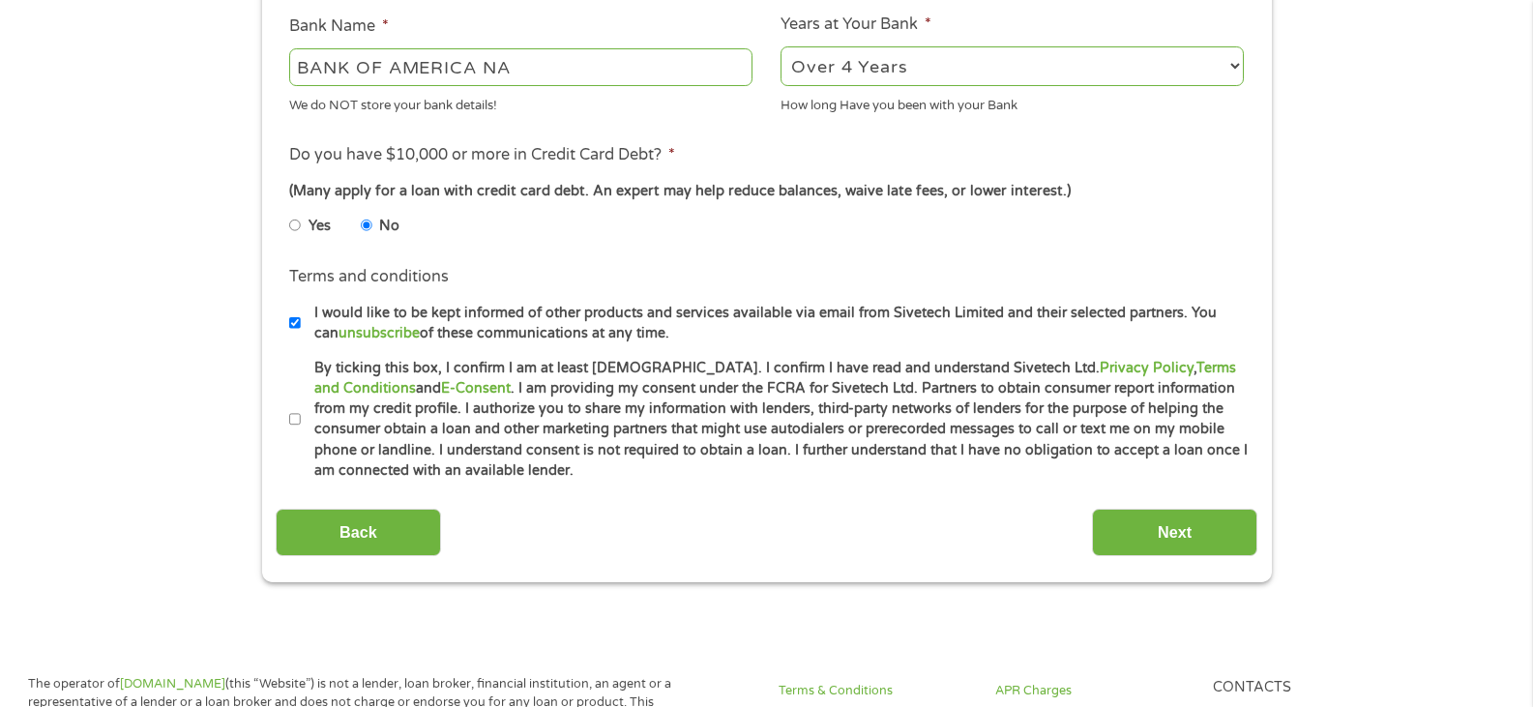
click at [293, 418] on input "By ticking this box, I confirm I am at least 18 years old. I confirm I have rea…" at bounding box center [295, 419] width 12 height 31
checkbox input "true"
click at [1198, 527] on input "Next" at bounding box center [1174, 532] width 165 height 47
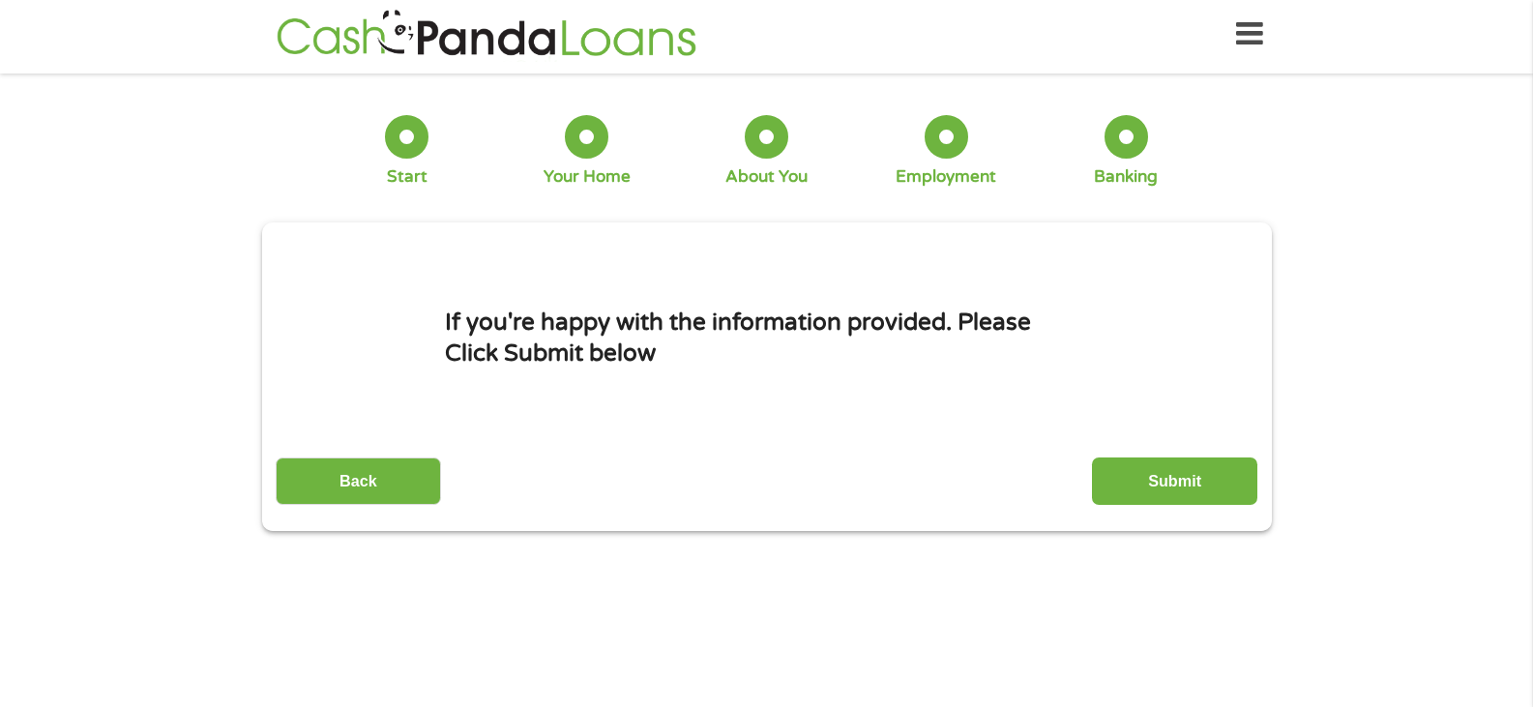
scroll to position [0, 0]
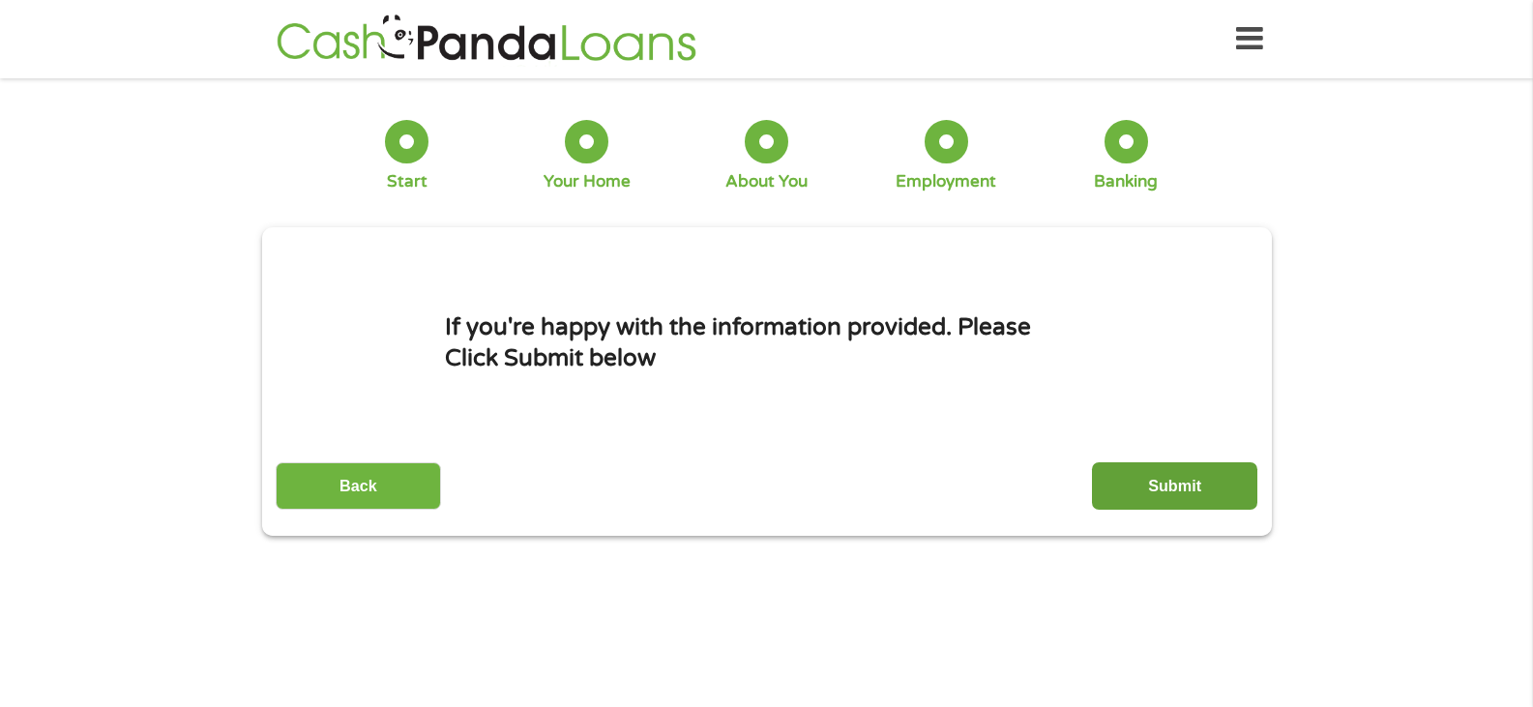
click at [1208, 480] on input "Submit" at bounding box center [1174, 485] width 165 height 47
